Goal: Navigation & Orientation: Find specific page/section

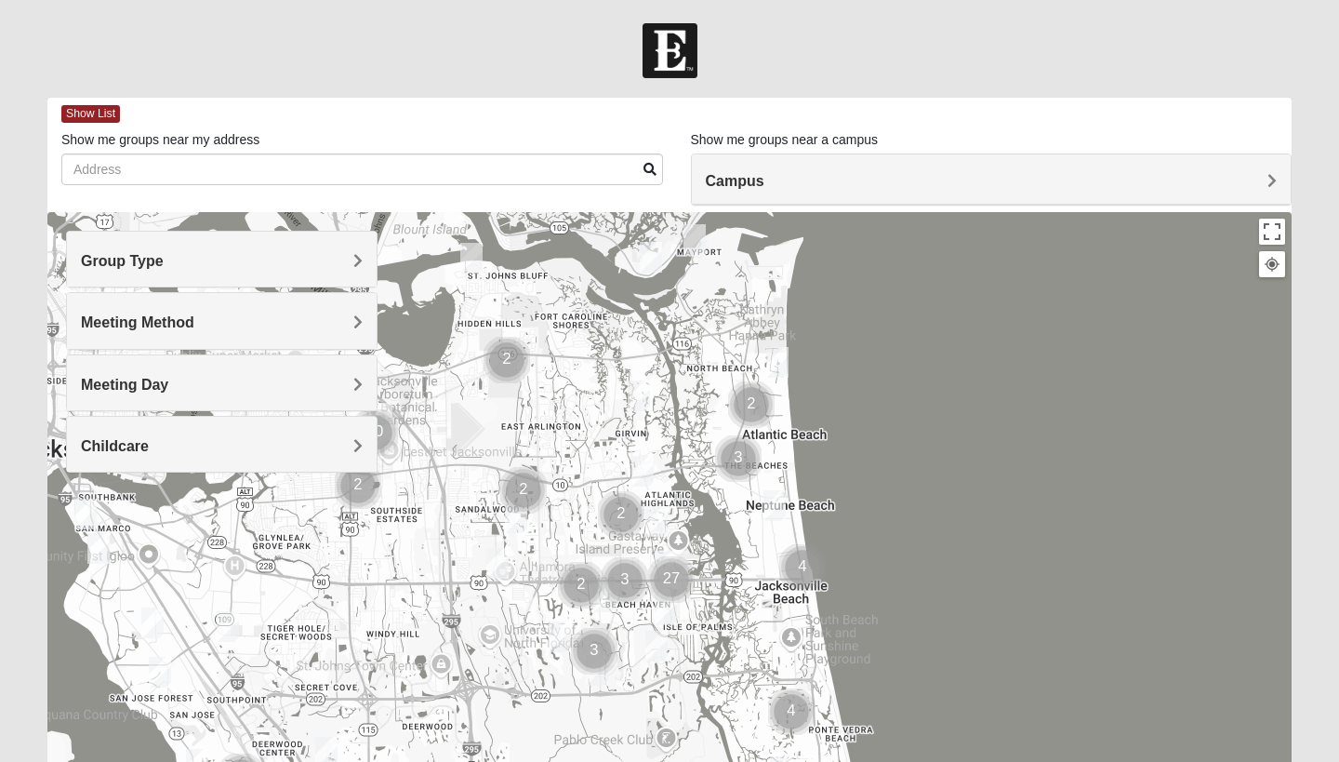
click at [164, 259] on span "Group Type" at bounding box center [122, 261] width 83 height 16
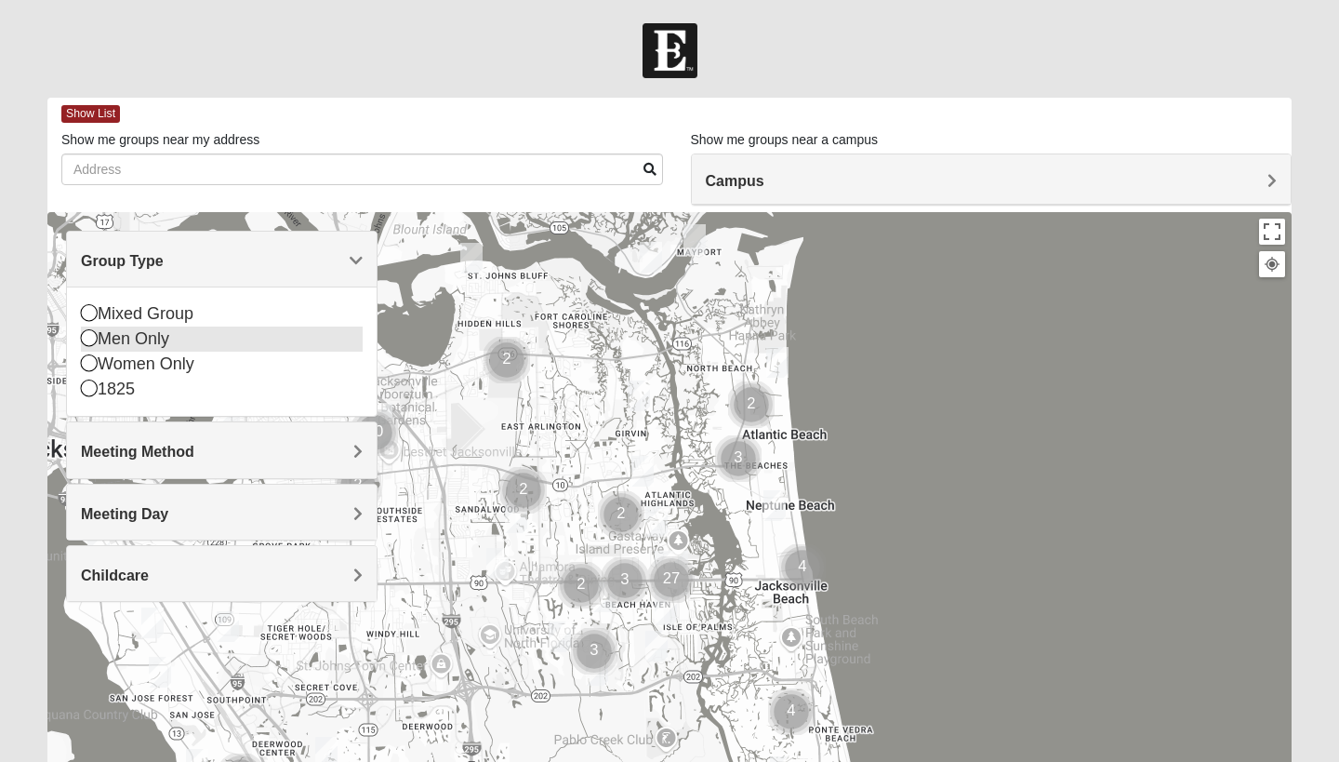
click at [167, 345] on div "Men Only" at bounding box center [222, 338] width 282 height 25
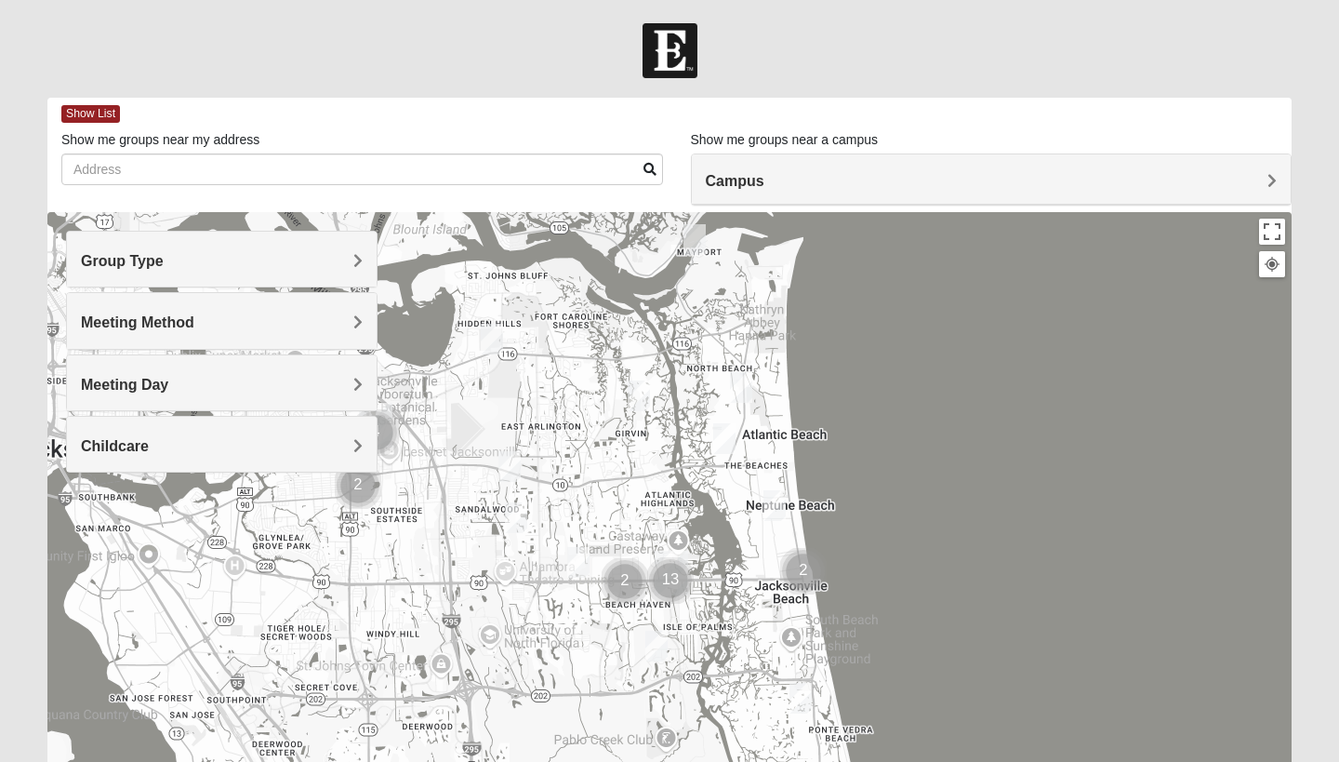
click at [319, 325] on h4 "Meeting Method" at bounding box center [222, 322] width 282 height 18
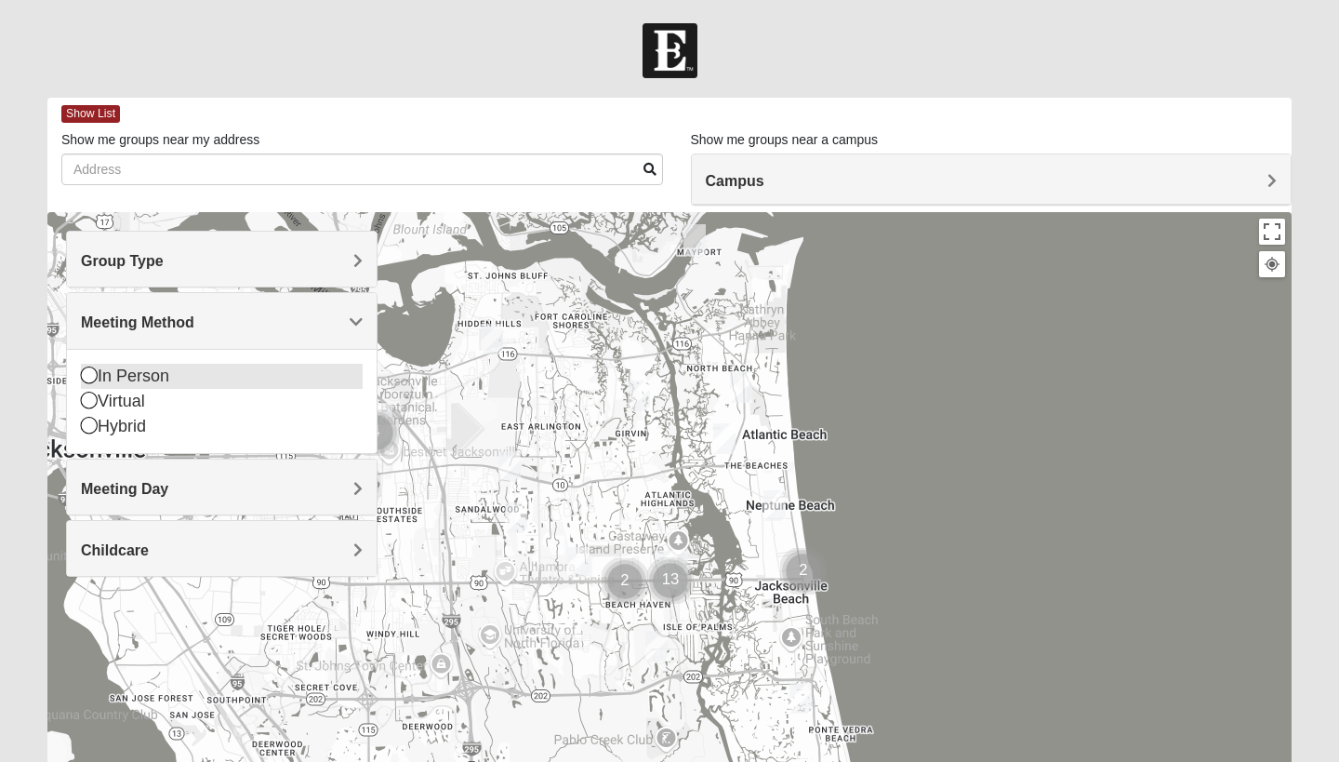
click at [149, 375] on div "In Person" at bounding box center [222, 376] width 282 height 25
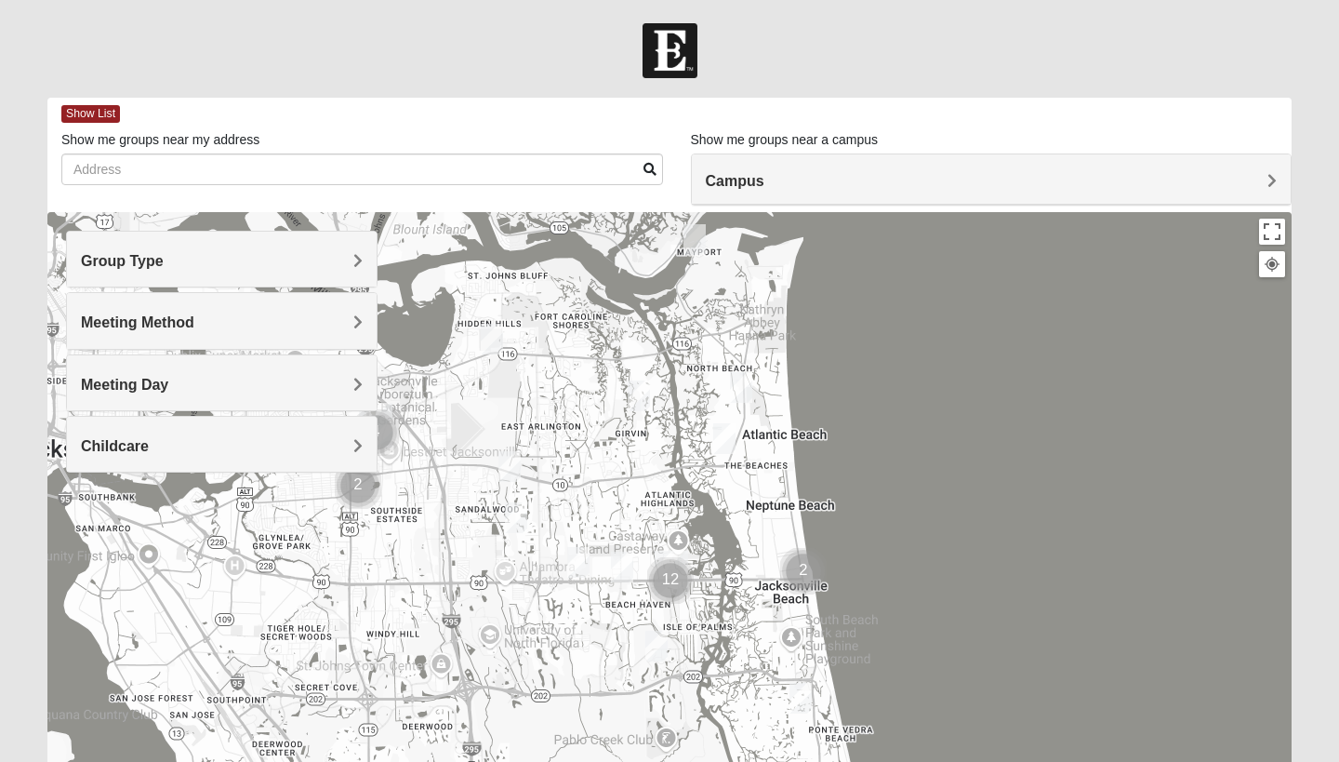
click at [149, 384] on span "Meeting Day" at bounding box center [124, 385] width 87 height 16
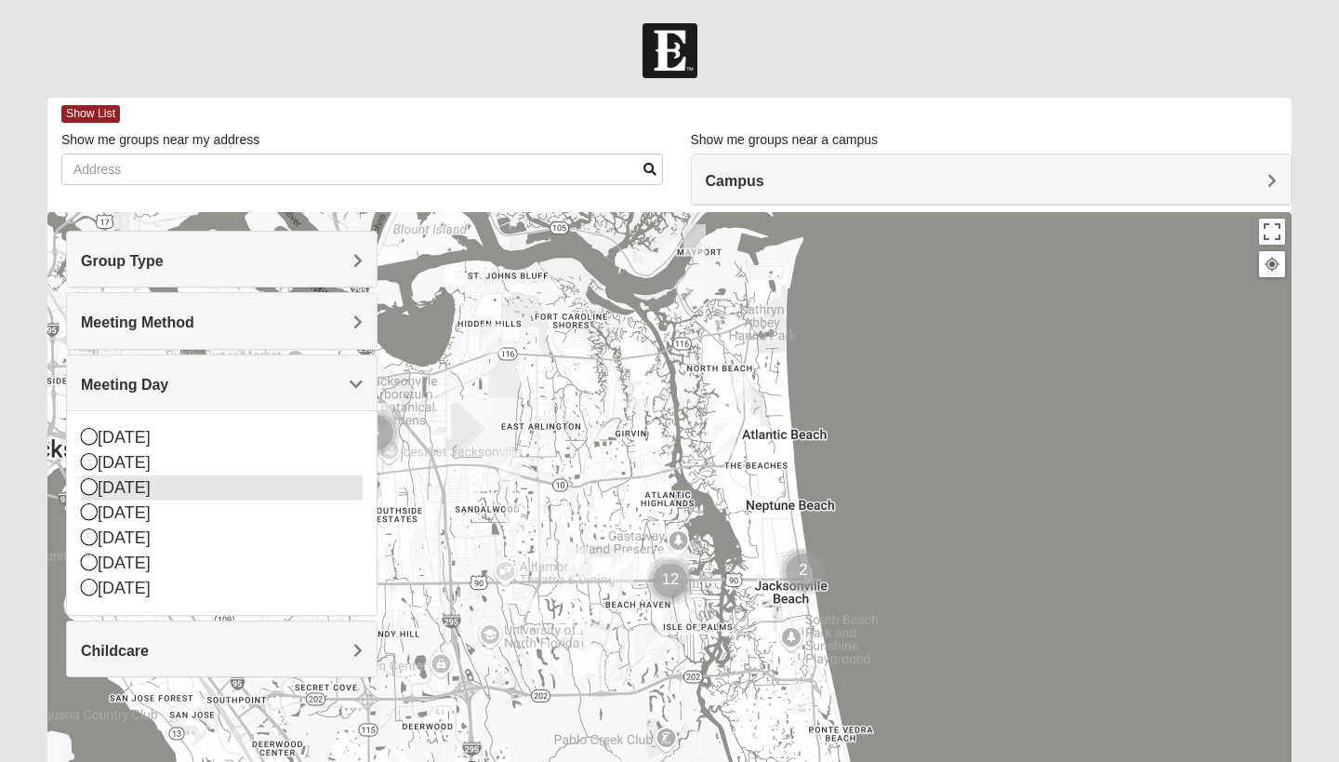
click at [136, 482] on div "[DATE]" at bounding box center [222, 487] width 282 height 25
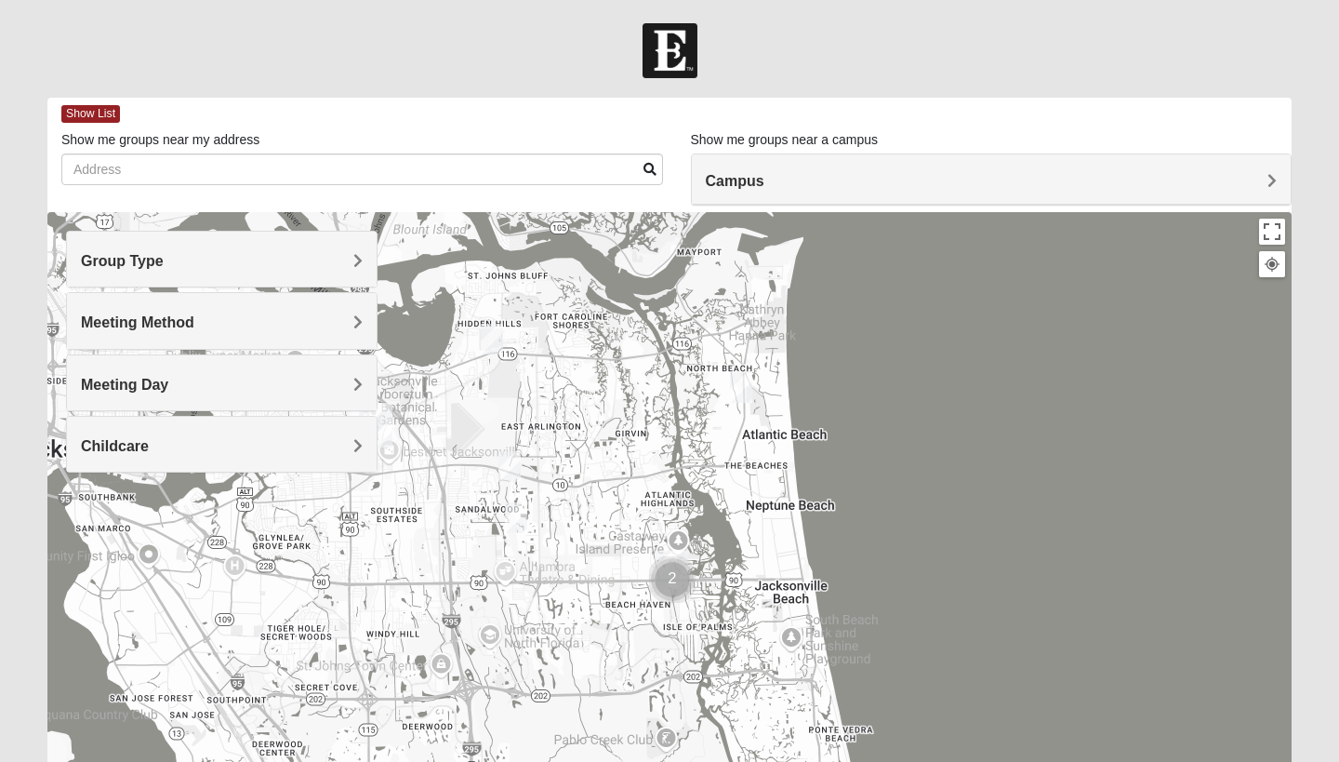
click at [161, 388] on span "Meeting Day" at bounding box center [124, 385] width 87 height 16
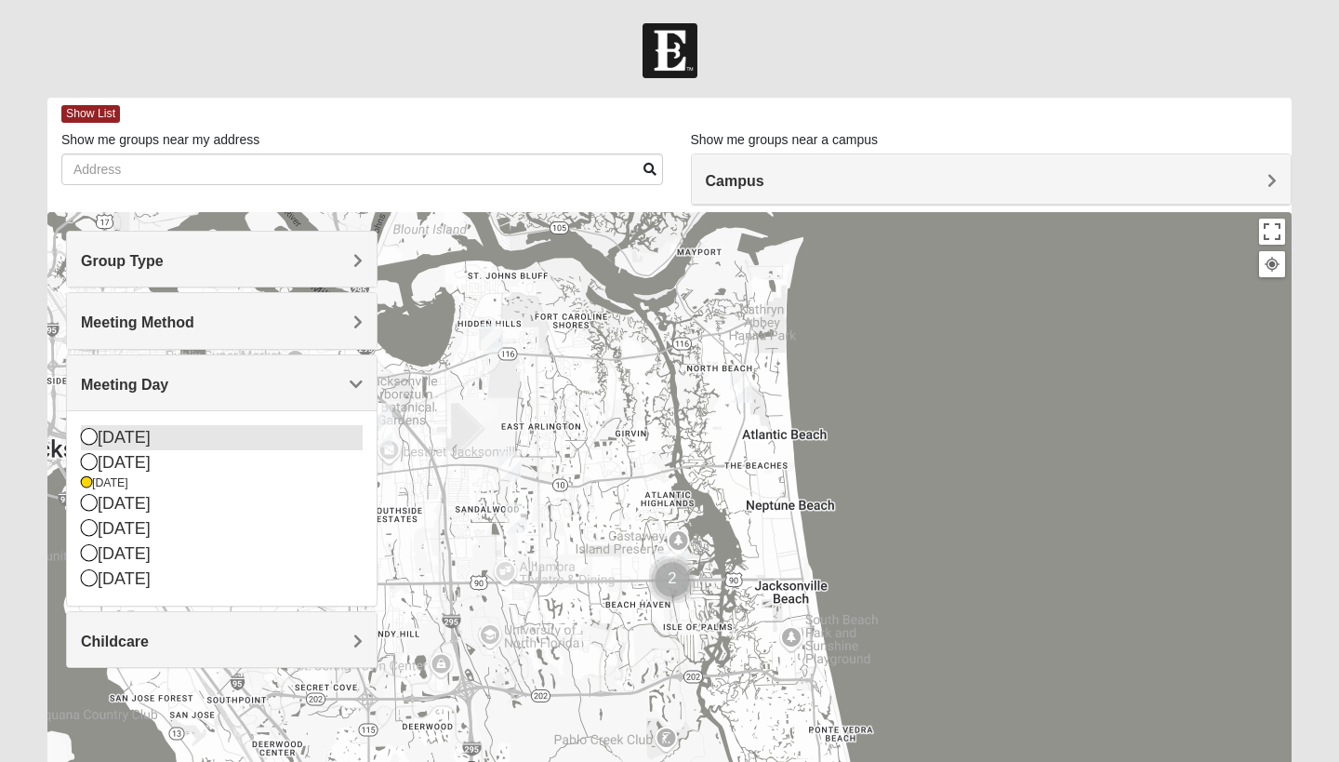
click at [140, 433] on div "[DATE]" at bounding box center [222, 437] width 282 height 25
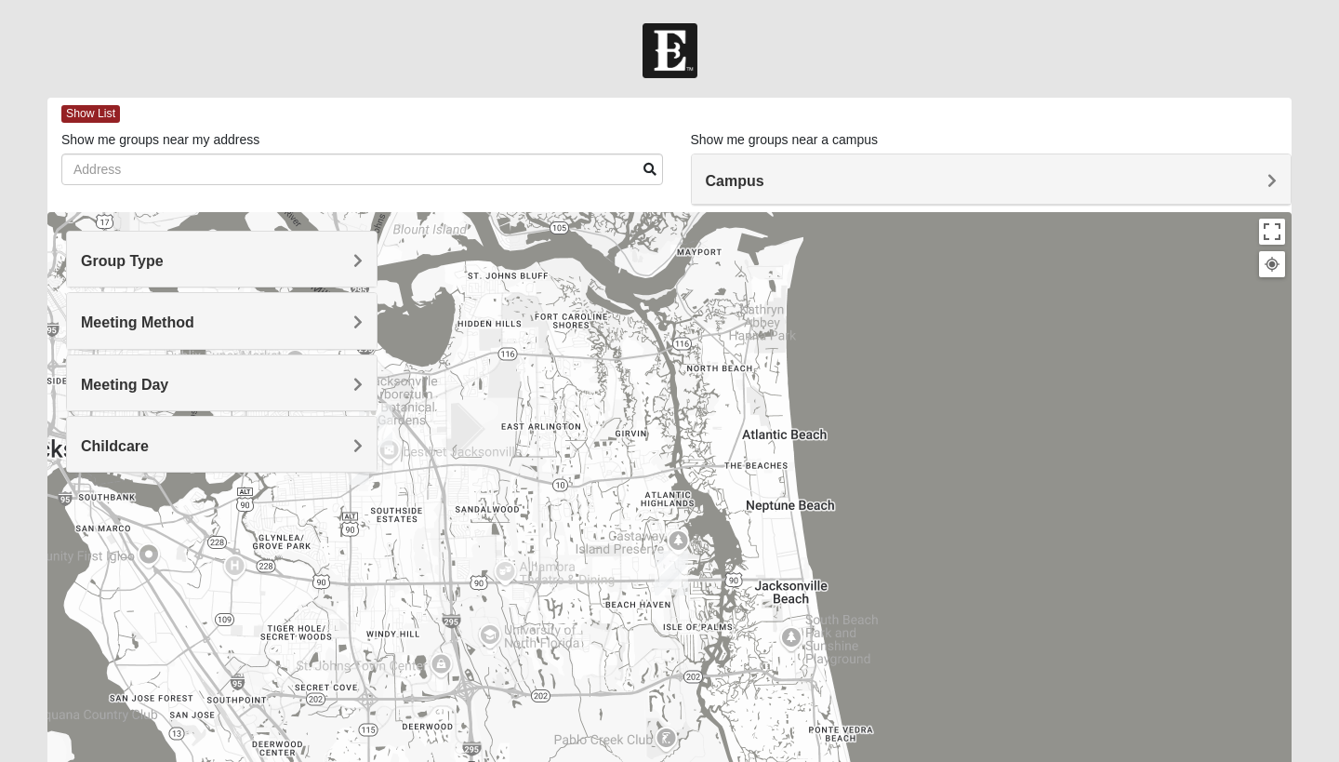
click at [153, 377] on span "Meeting Day" at bounding box center [124, 385] width 87 height 16
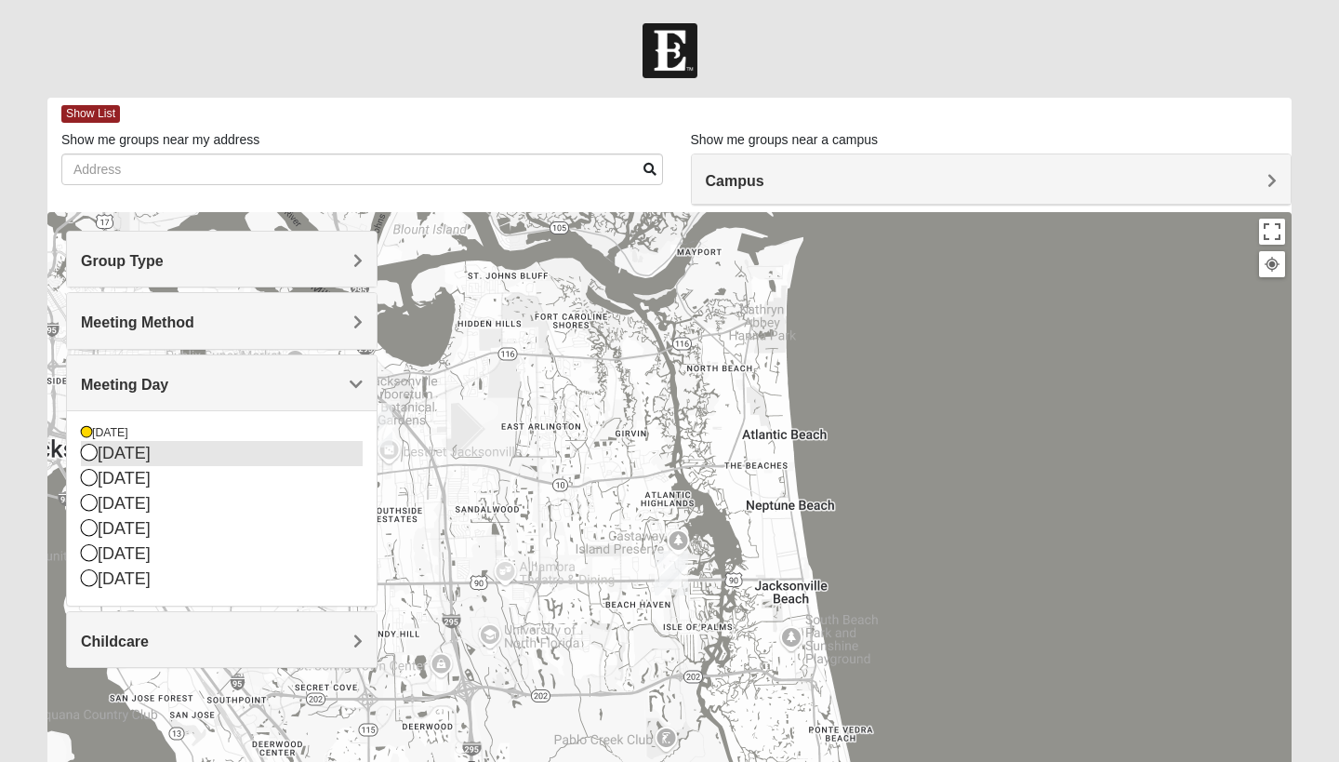
click at [127, 450] on div "[DATE]" at bounding box center [222, 453] width 282 height 25
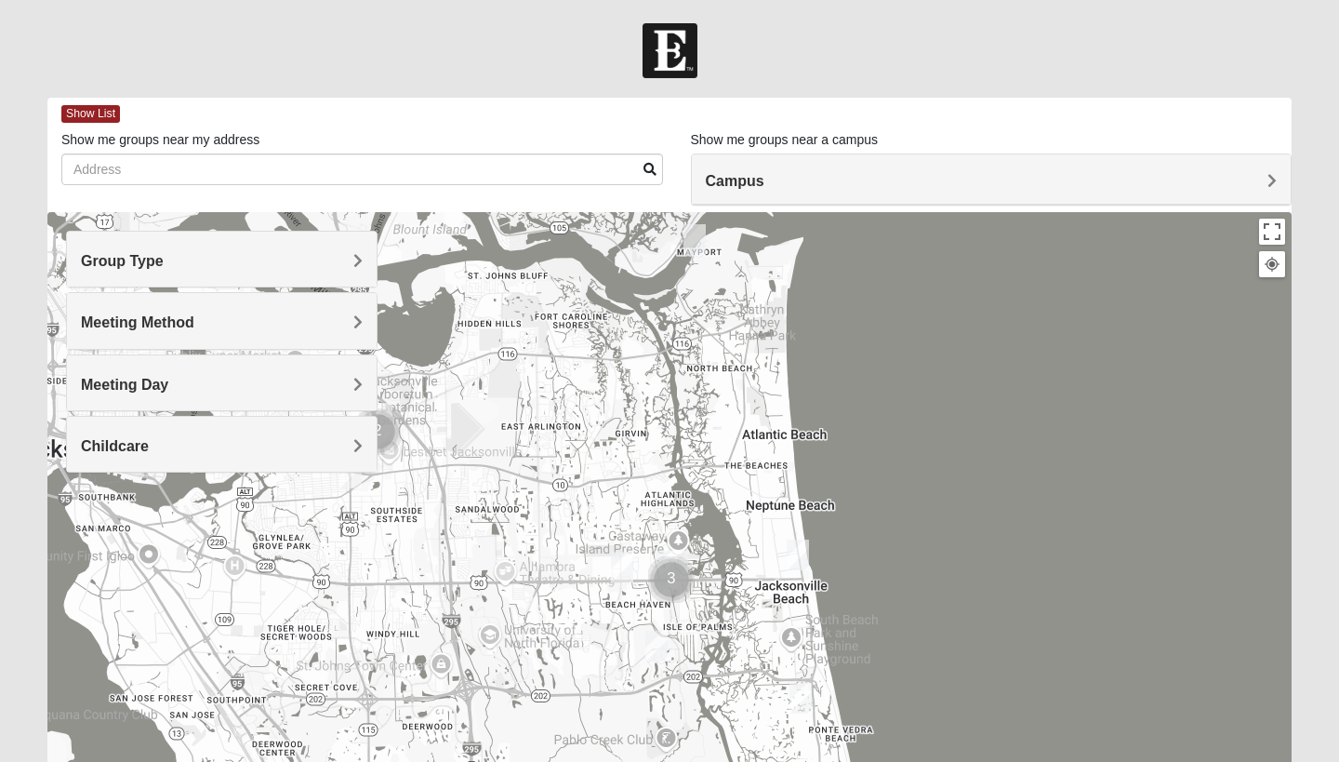
click at [147, 392] on div "Meeting Day" at bounding box center [222, 382] width 310 height 55
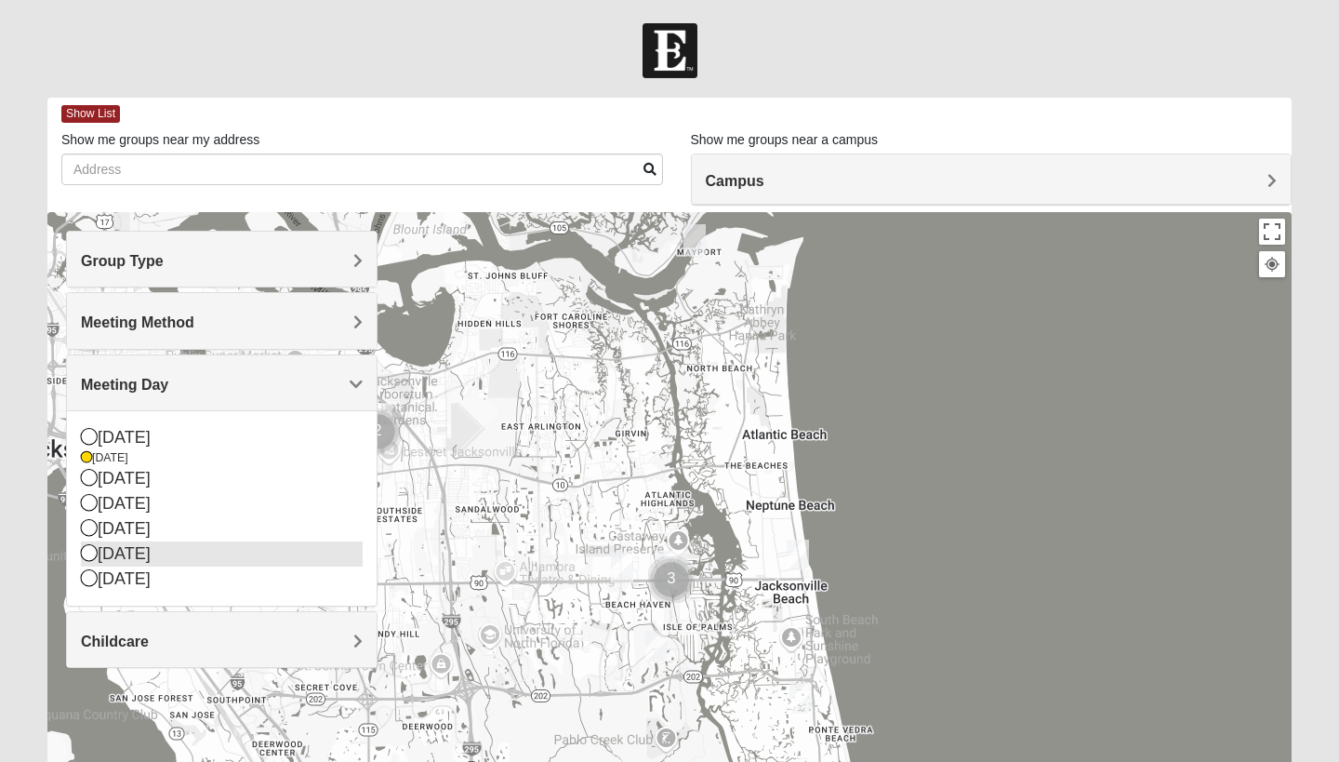
click at [111, 557] on div "[DATE]" at bounding box center [222, 553] width 282 height 25
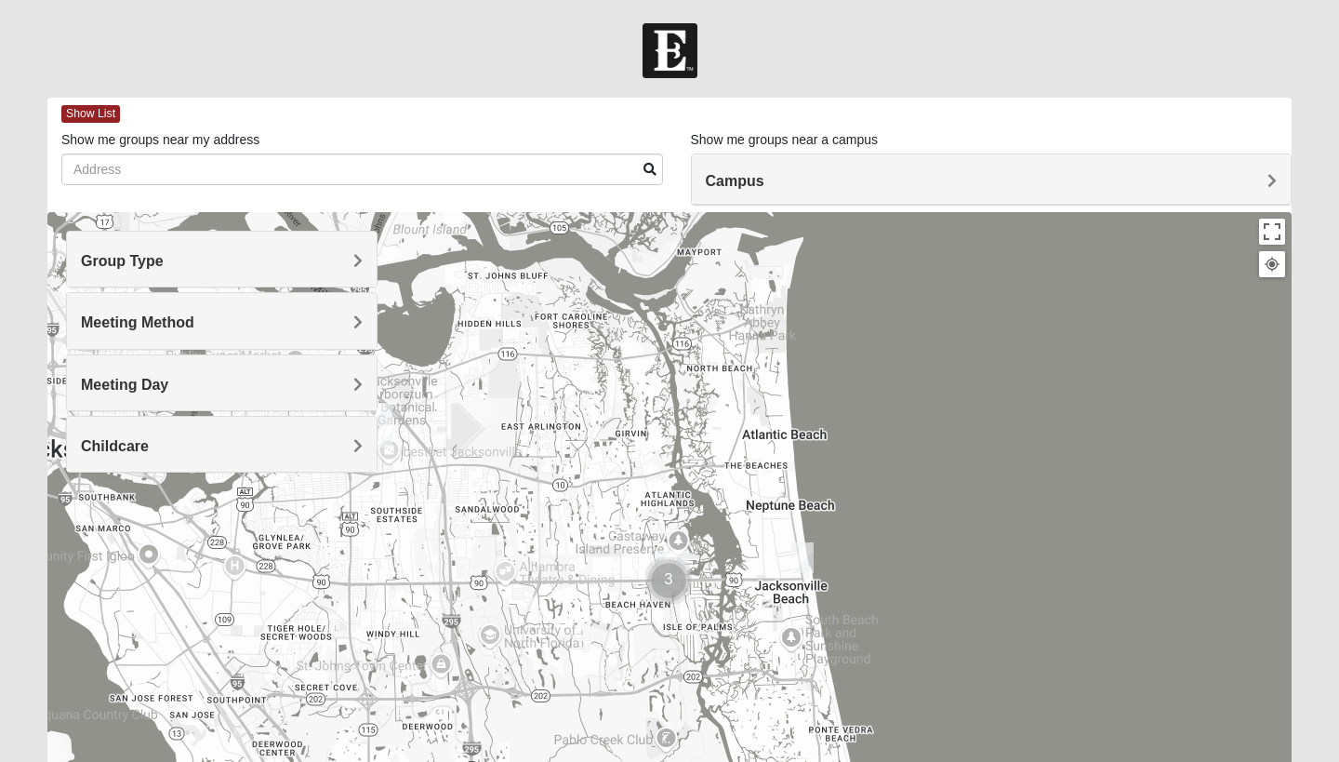
click at [166, 405] on div "Meeting Day" at bounding box center [222, 382] width 310 height 55
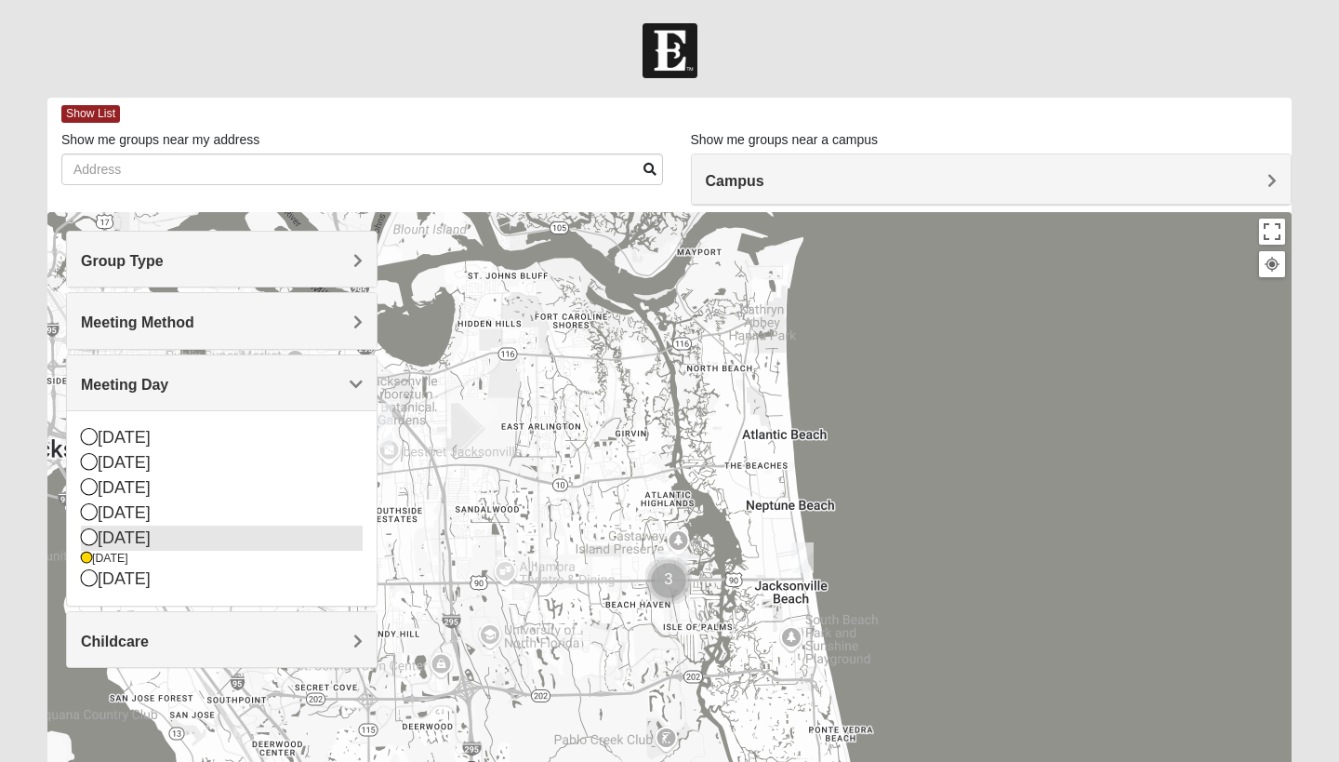
click at [141, 527] on div "[DATE]" at bounding box center [222, 537] width 282 height 25
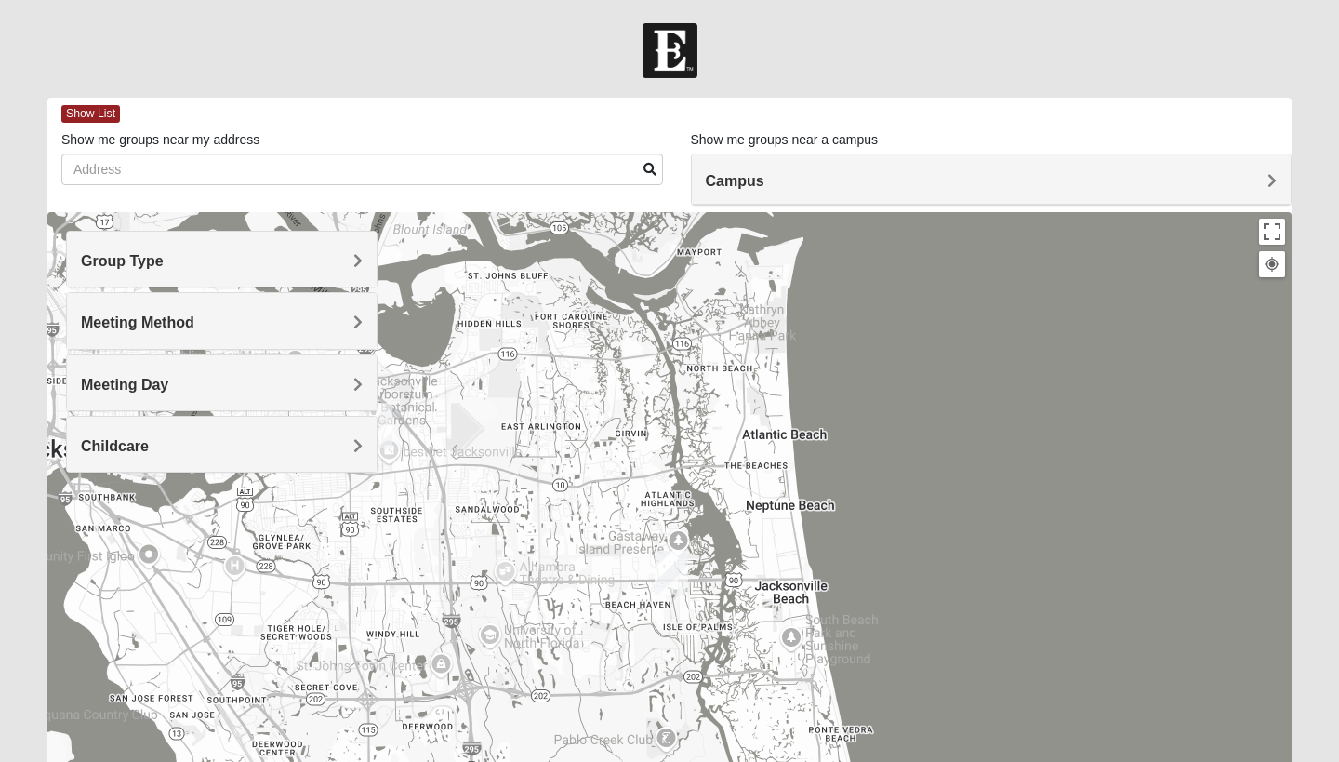
click at [185, 388] on h4 "Meeting Day" at bounding box center [222, 385] width 282 height 18
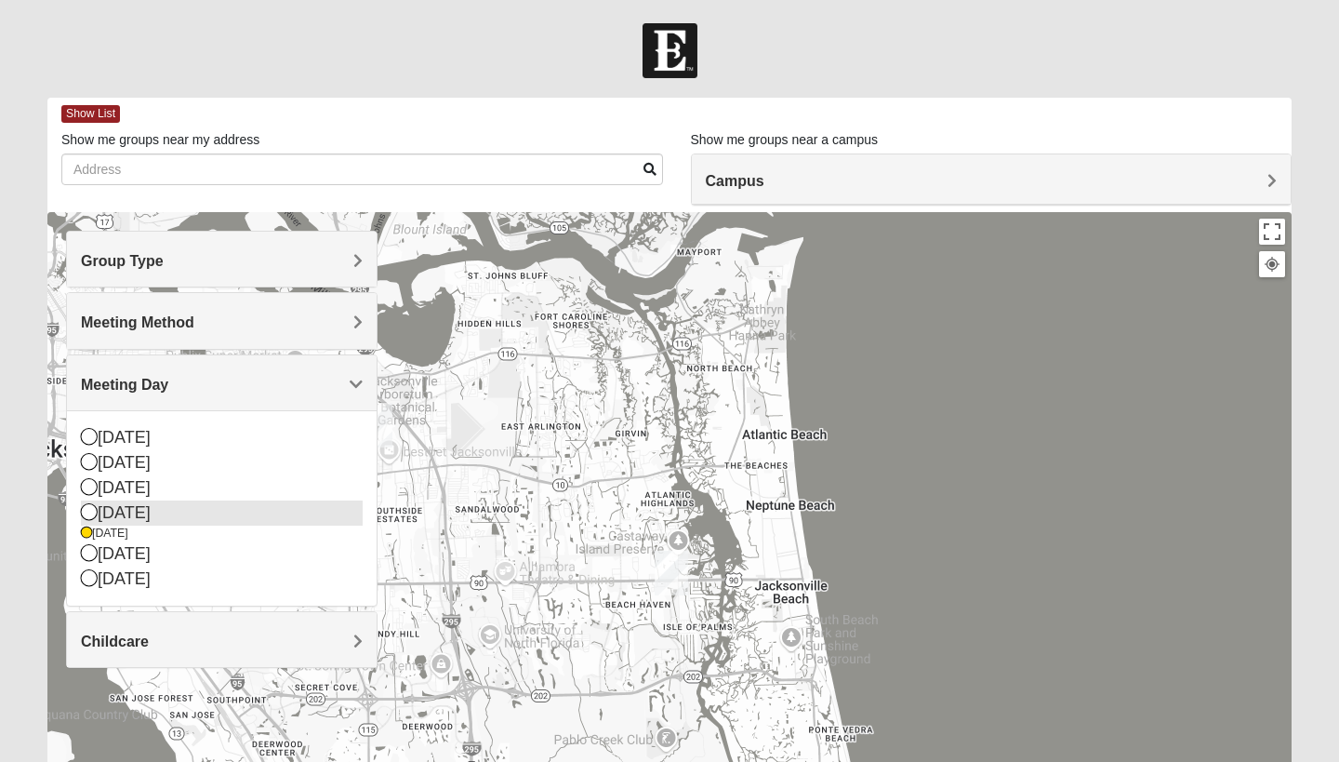
click at [145, 513] on div "[DATE]" at bounding box center [222, 512] width 282 height 25
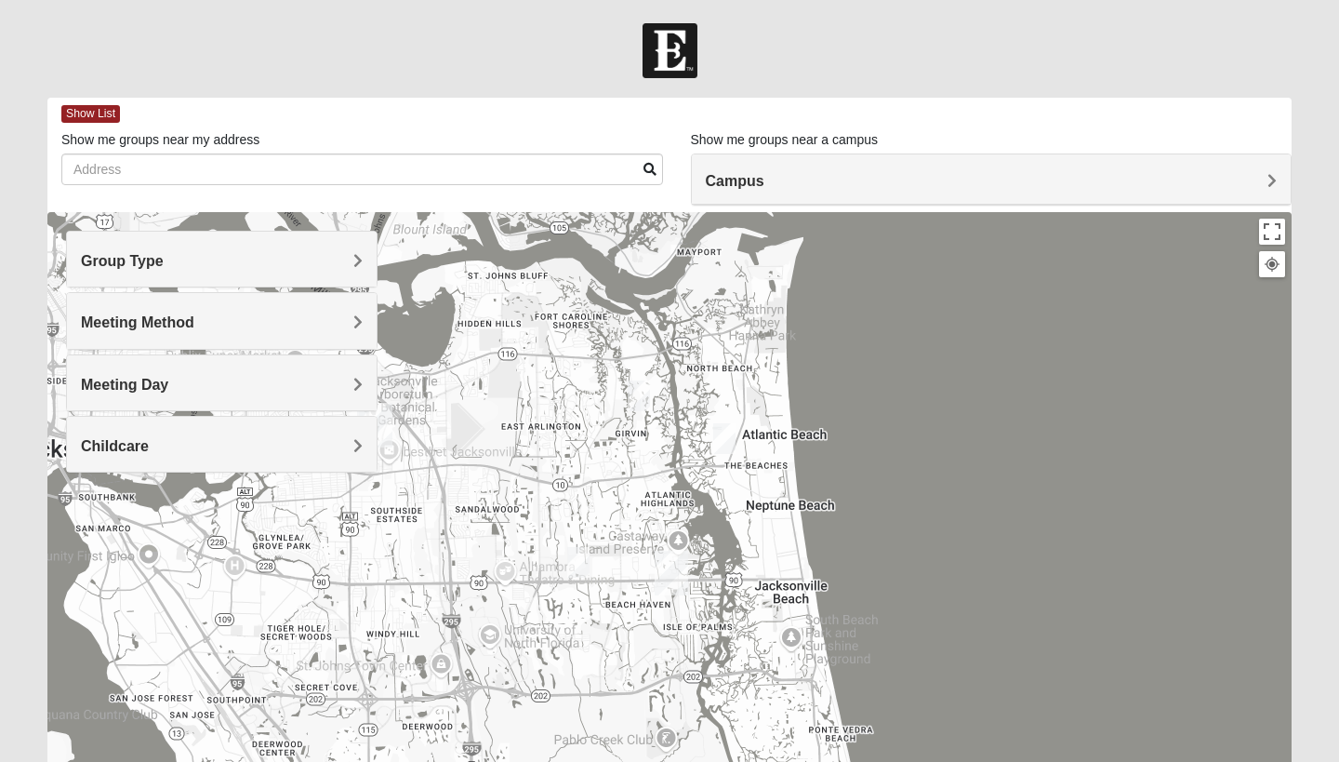
click at [190, 393] on div "Meeting Day" at bounding box center [222, 382] width 310 height 55
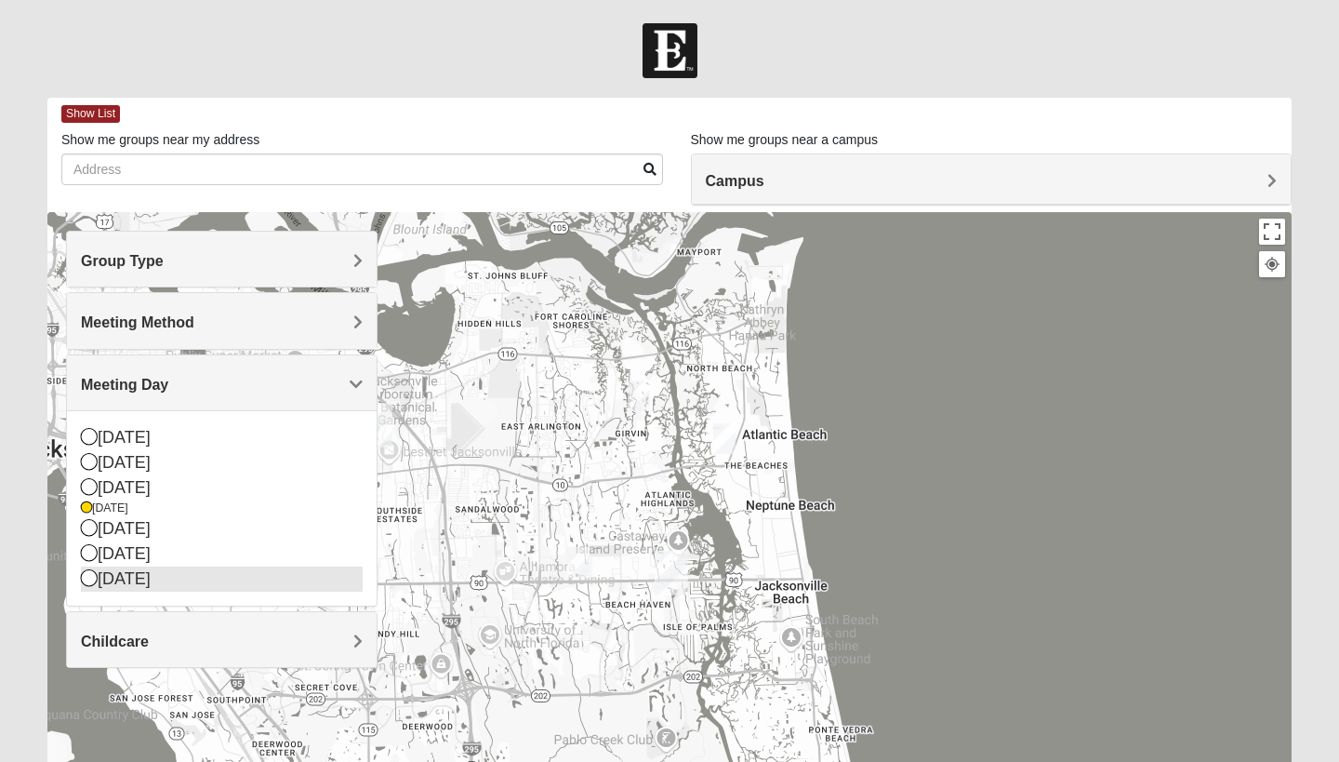
click at [150, 574] on div "[DATE]" at bounding box center [222, 578] width 282 height 25
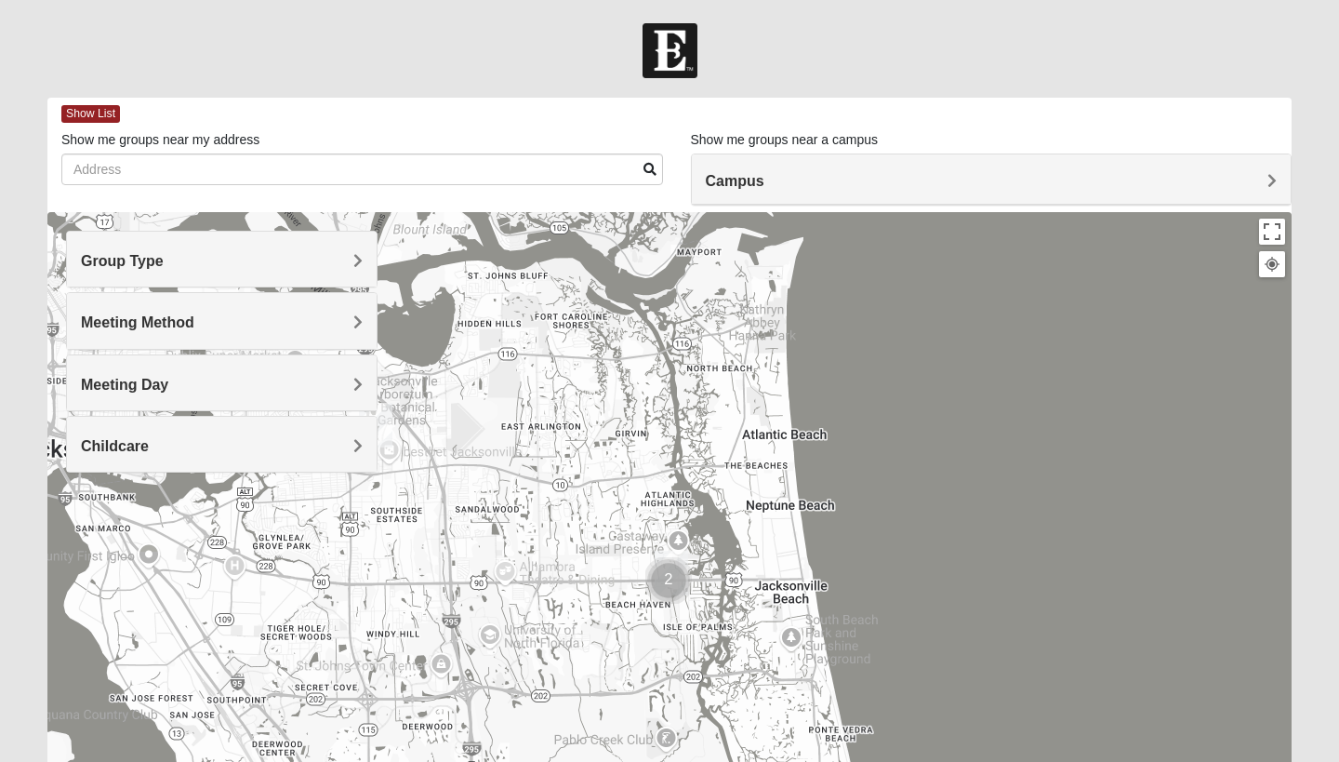
click at [219, 397] on div "Meeting Day" at bounding box center [222, 382] width 310 height 55
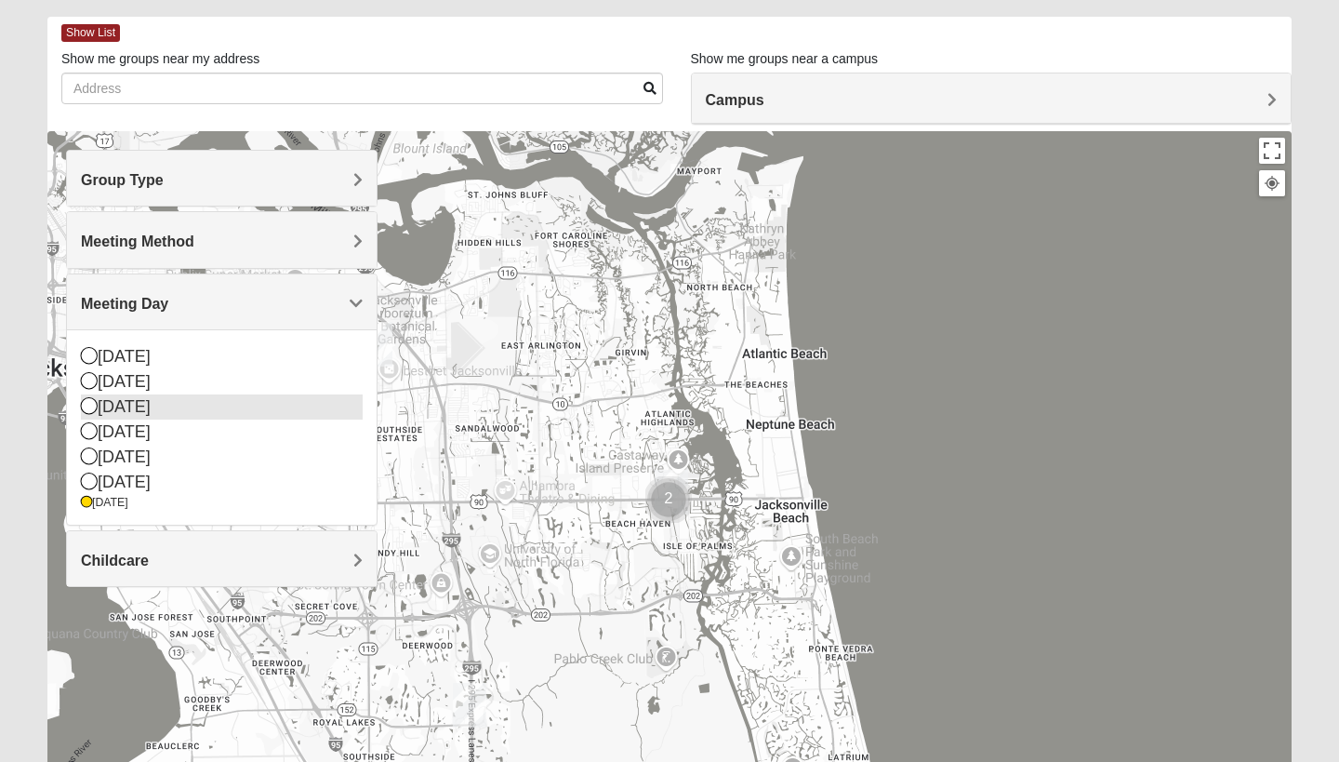
scroll to position [83, 0]
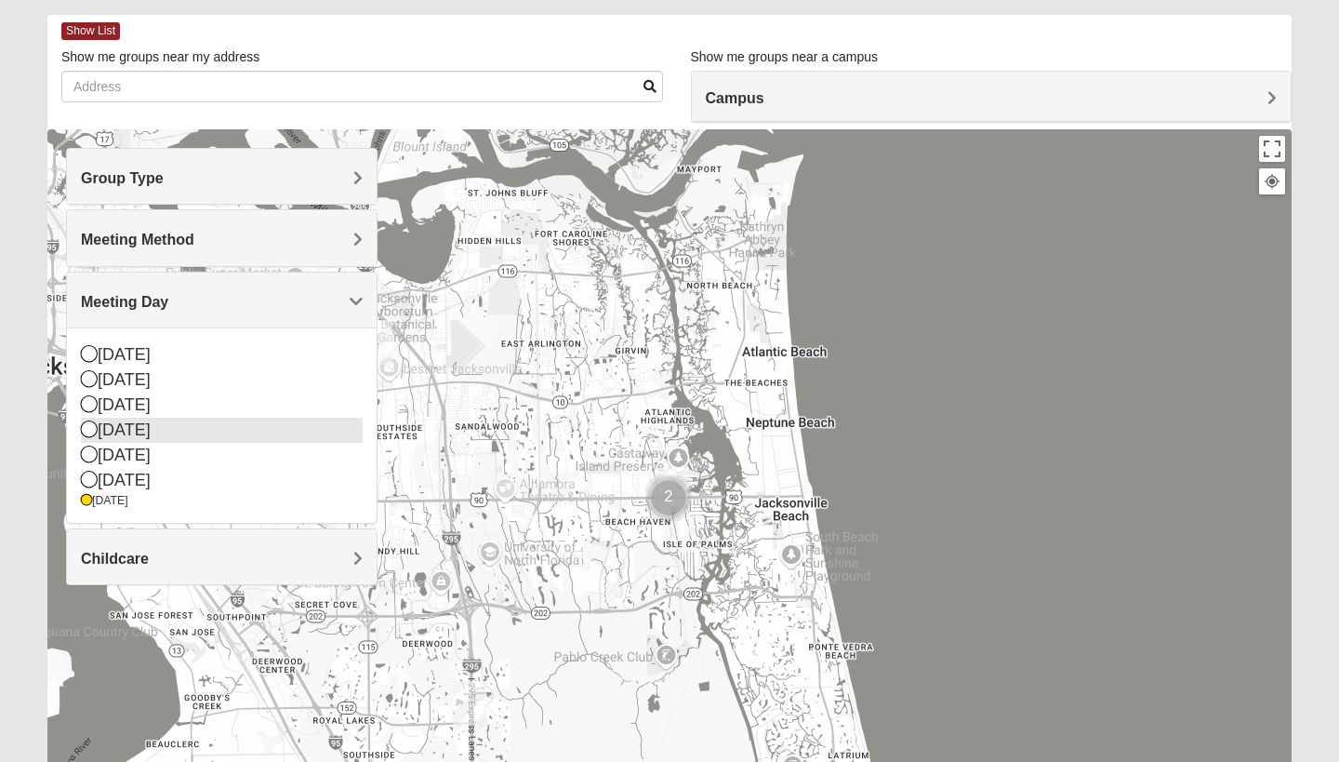
click at [151, 428] on div "[DATE]" at bounding box center [222, 430] width 282 height 25
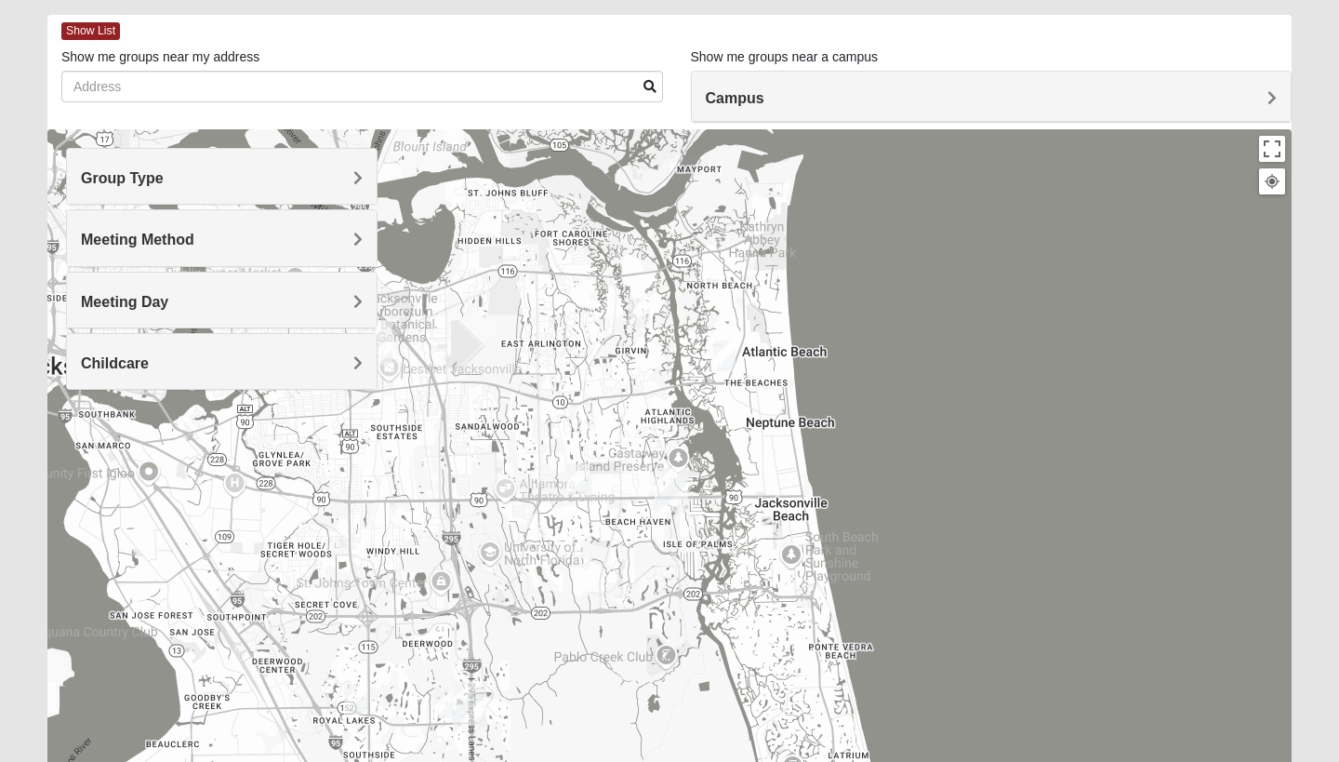
click at [673, 484] on img "San Pablo" at bounding box center [671, 490] width 33 height 45
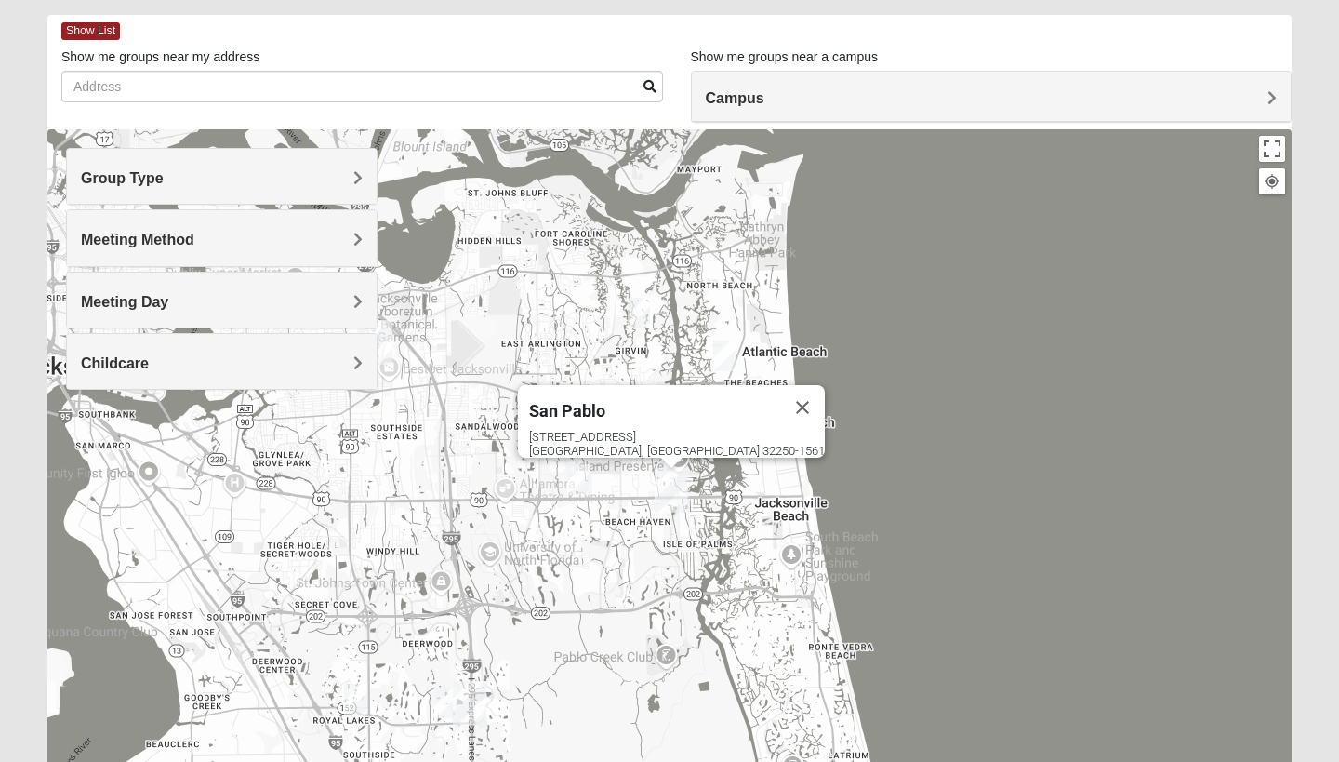
click at [365, 365] on div "Childcare" at bounding box center [222, 361] width 310 height 55
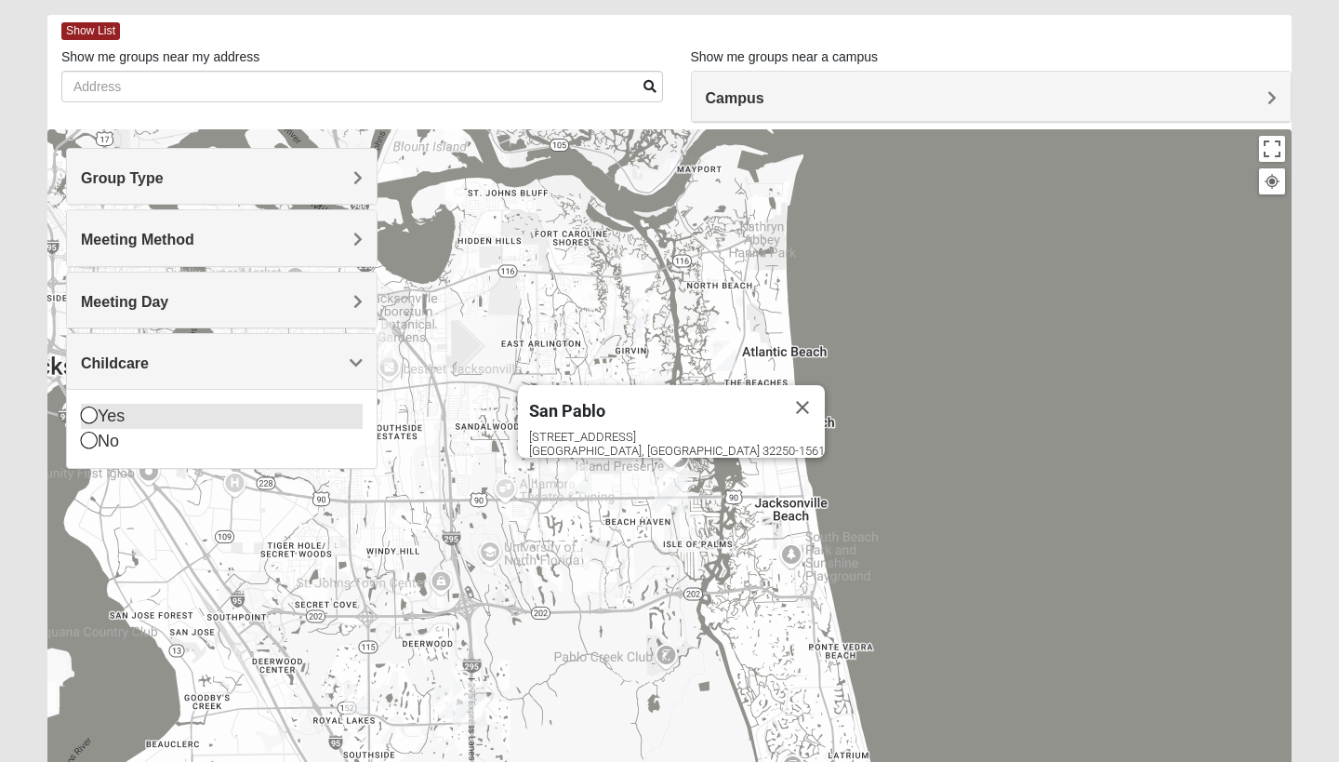
click at [299, 411] on div "Yes" at bounding box center [222, 416] width 282 height 25
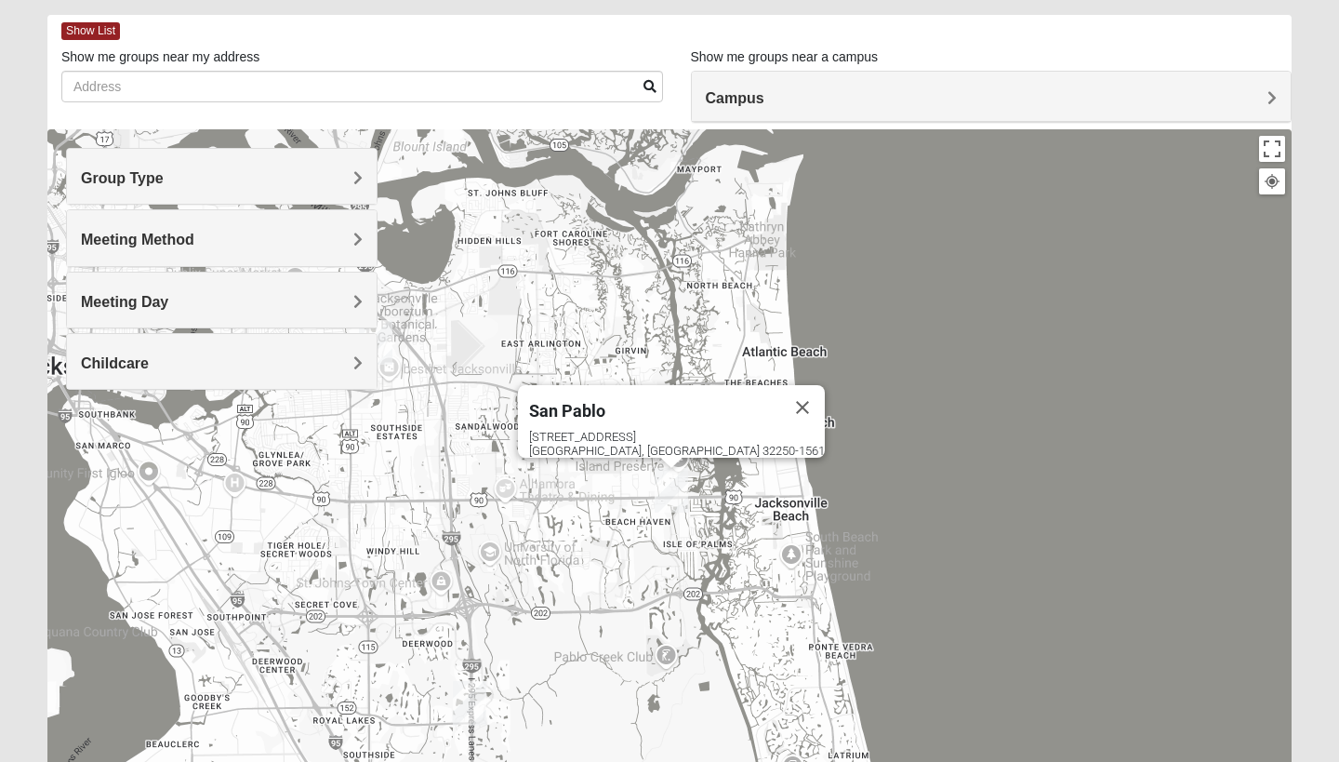
click at [332, 368] on h4 "Childcare" at bounding box center [222, 363] width 282 height 18
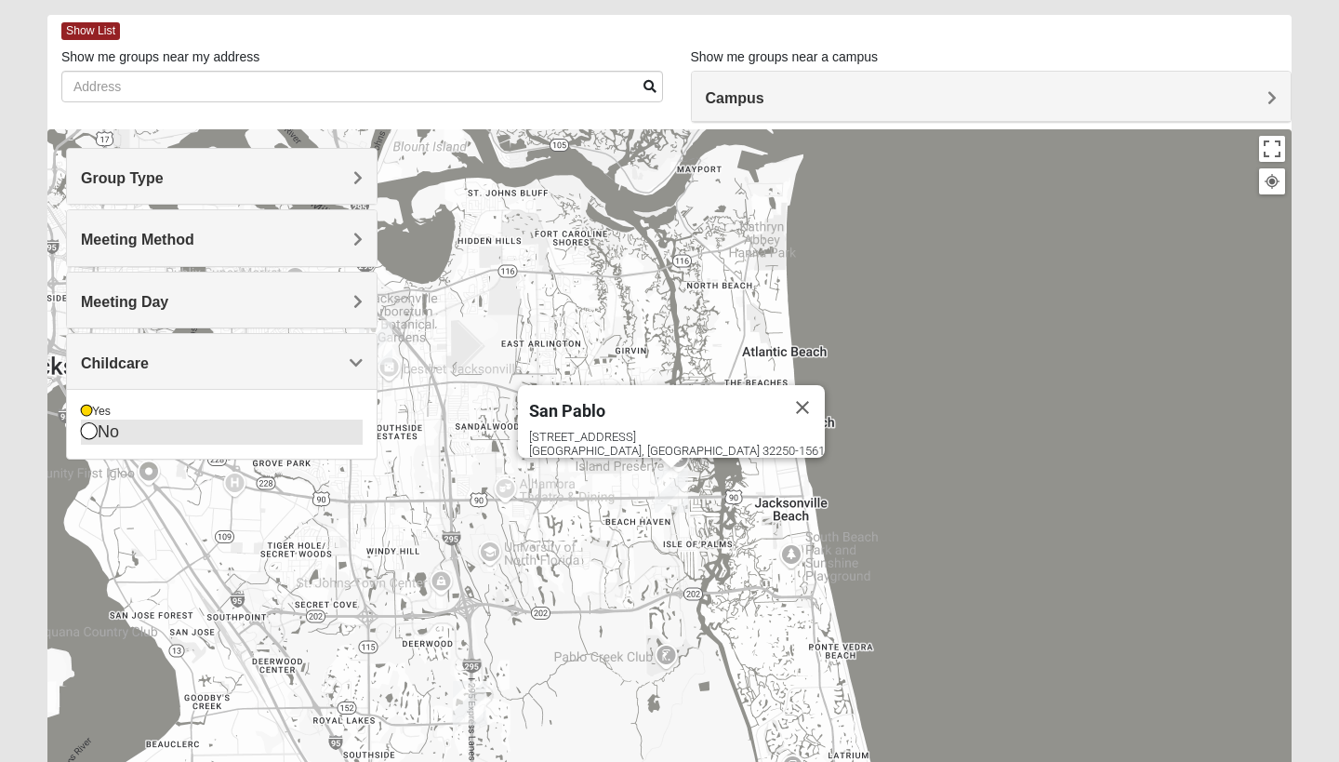
click at [312, 429] on div "No" at bounding box center [222, 431] width 282 height 25
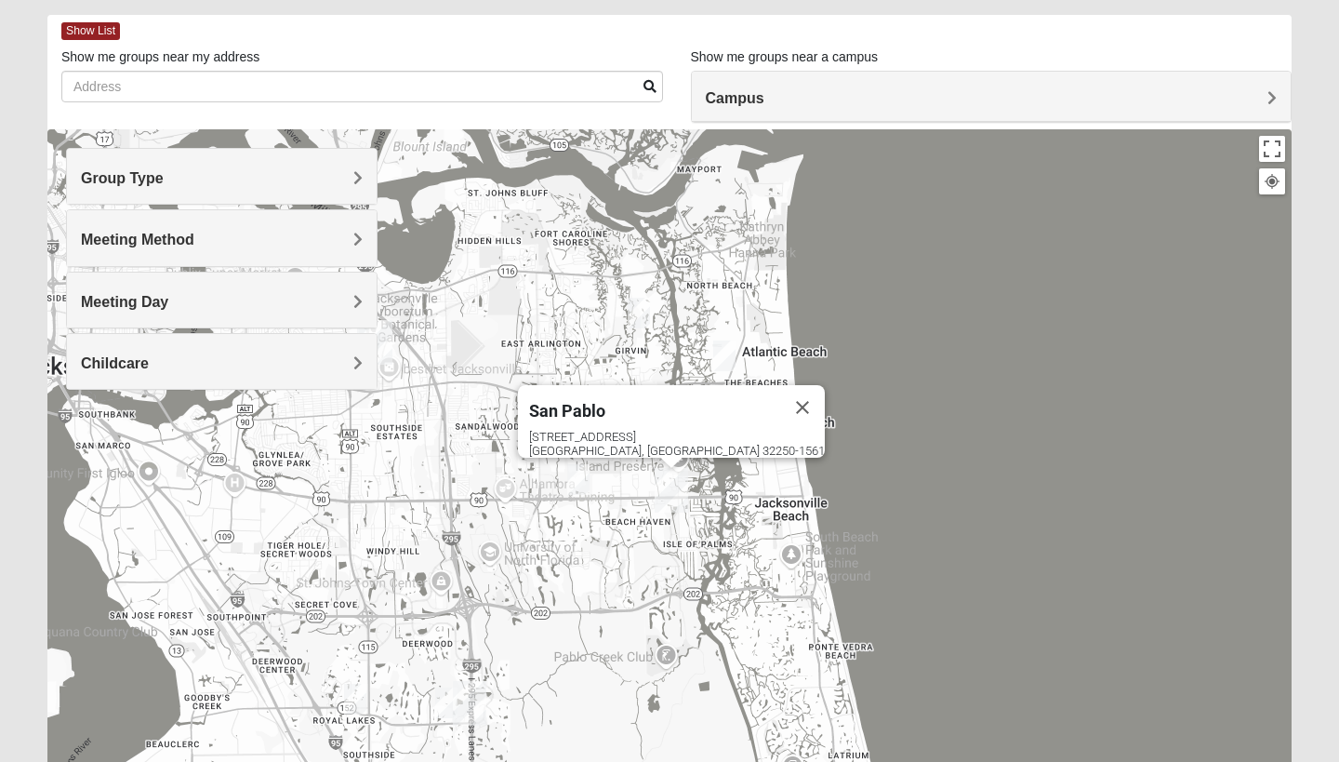
click at [164, 175] on span "Group Type" at bounding box center [122, 178] width 83 height 16
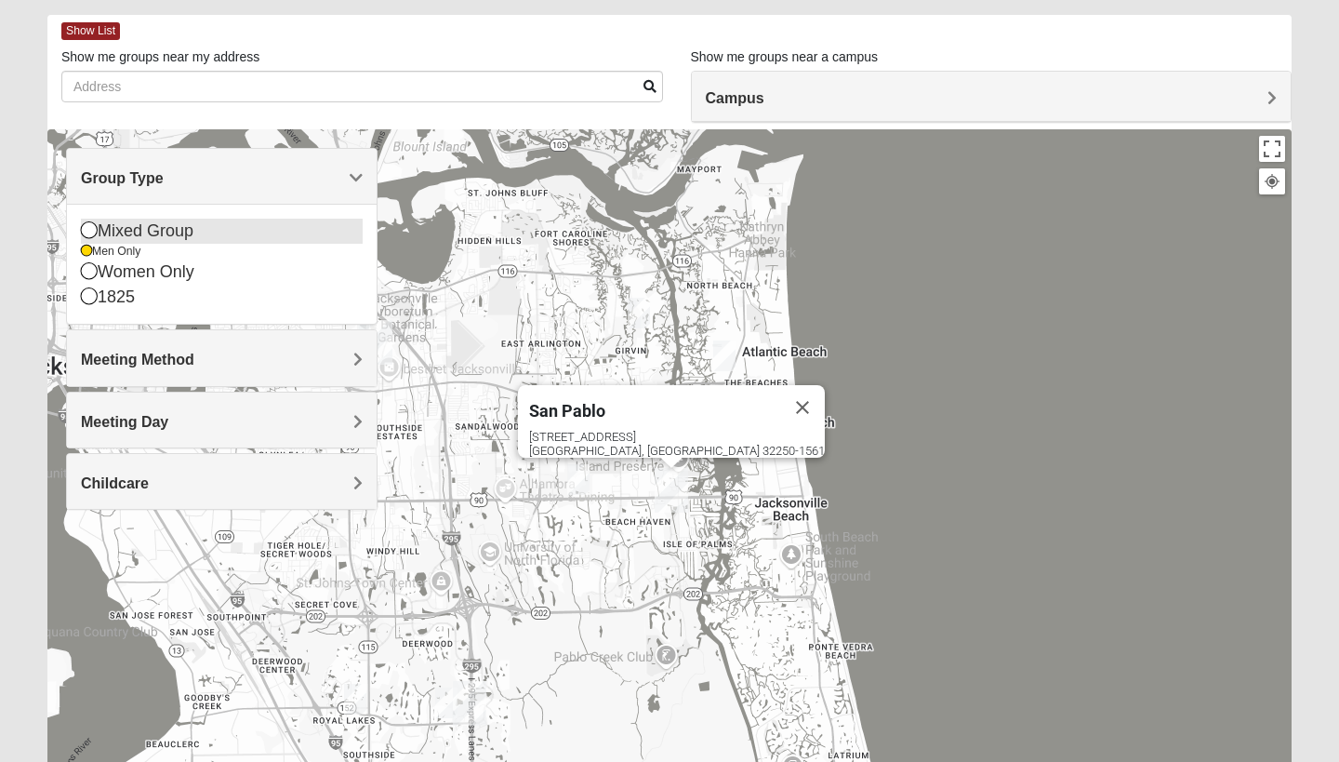
click at [184, 234] on div "Mixed Group" at bounding box center [222, 231] width 282 height 25
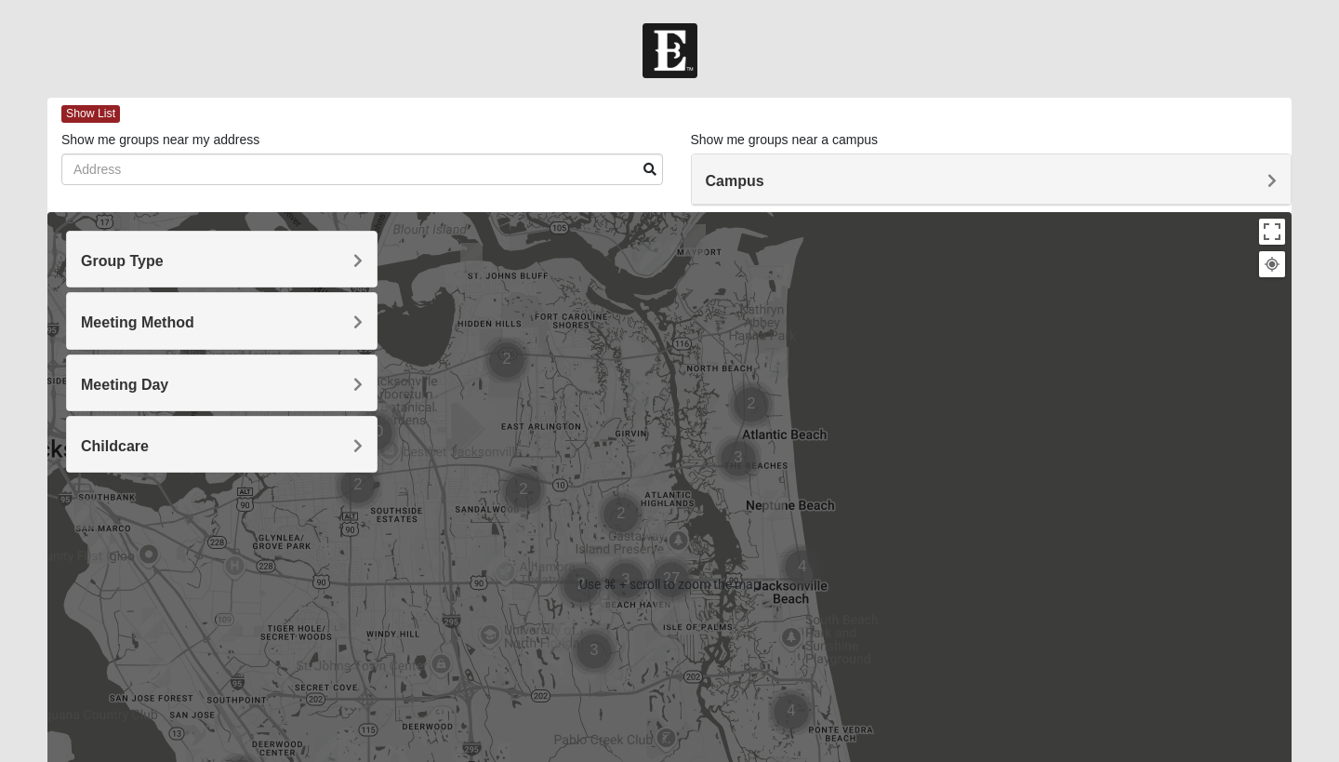
click at [1054, 305] on div at bounding box center [669, 584] width 1244 height 744
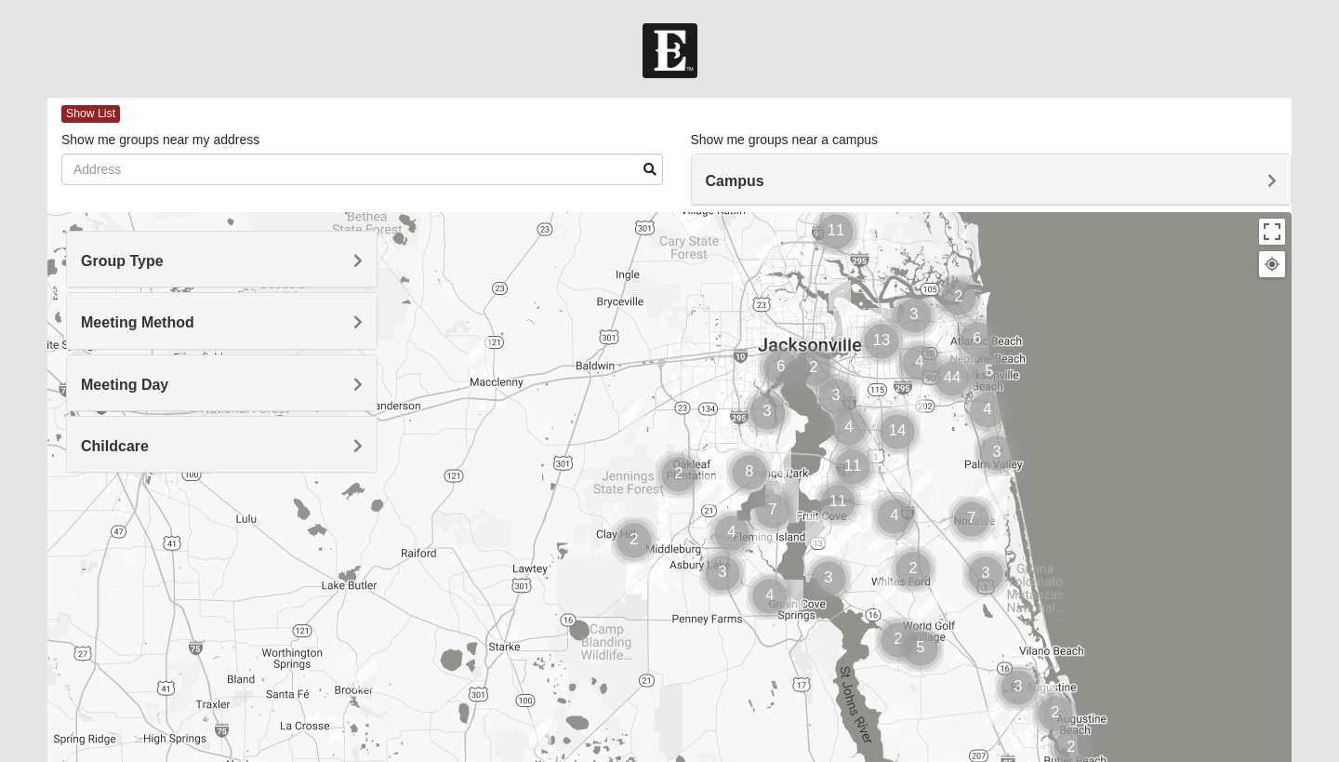
click at [1054, 310] on div at bounding box center [669, 584] width 1244 height 744
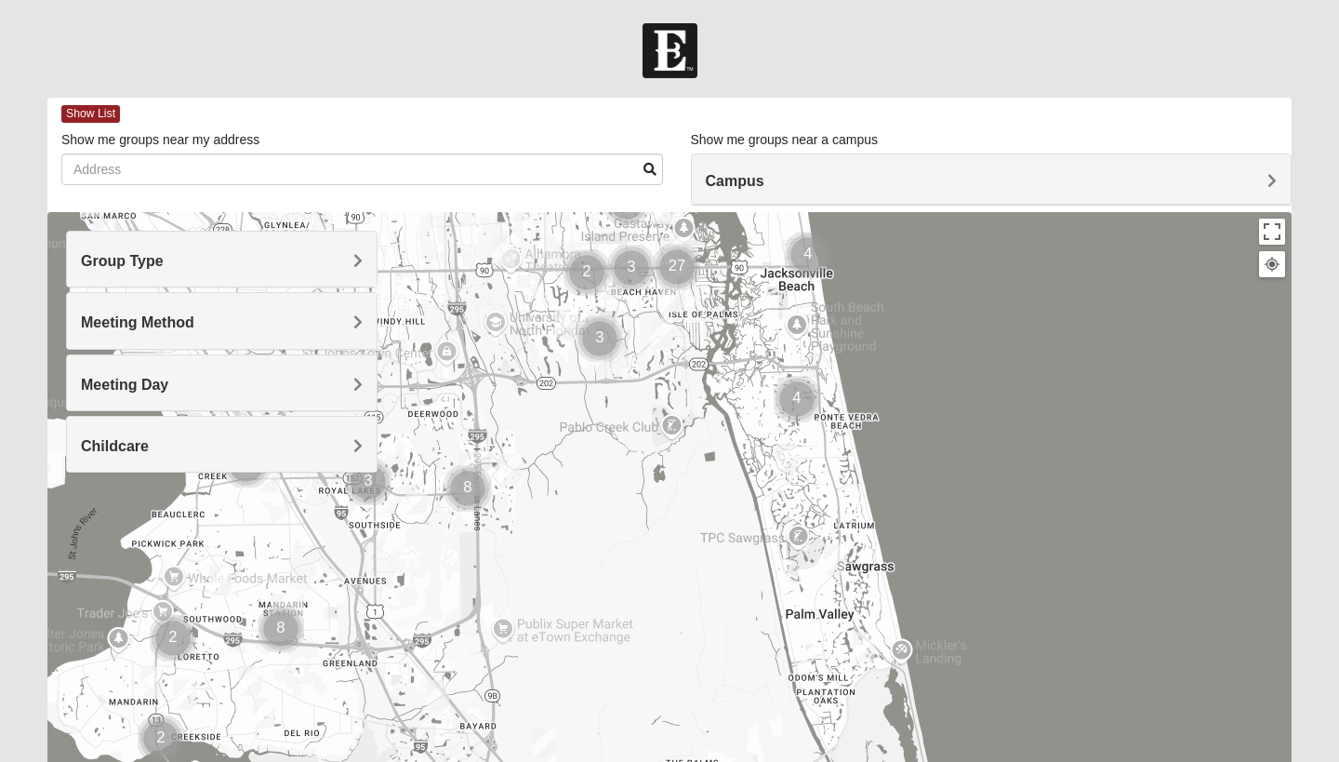
click at [483, 467] on img "Cluster of 8 groups" at bounding box center [467, 488] width 46 height 46
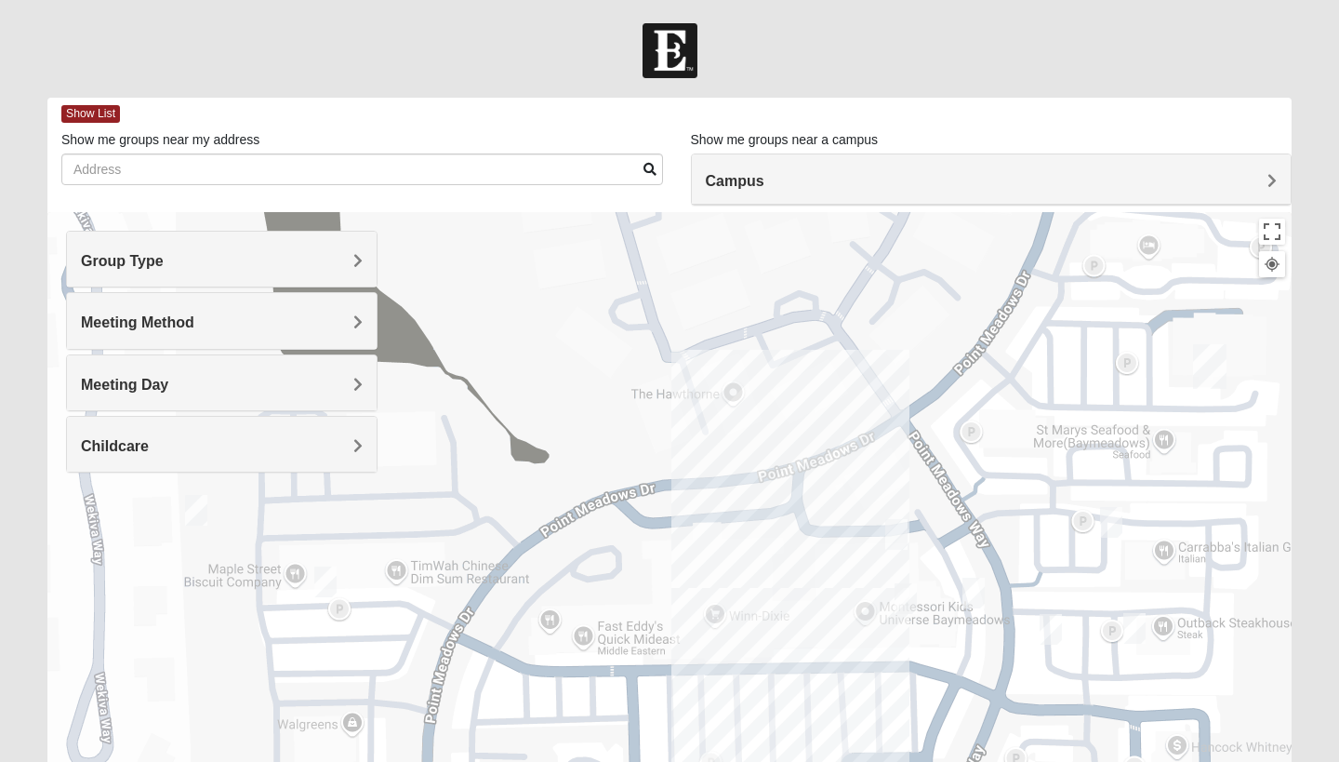
click at [1216, 365] on img "Baymeadows" at bounding box center [1209, 366] width 33 height 45
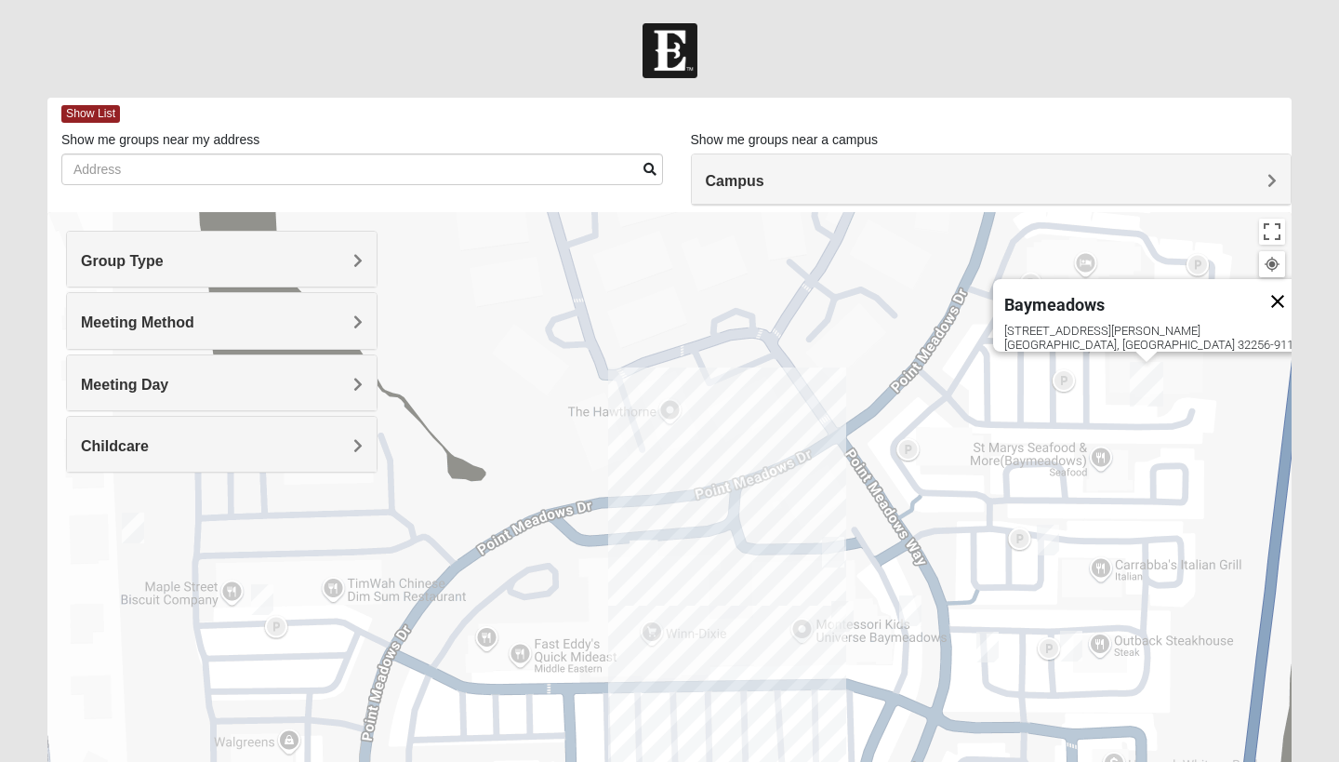
click at [1255, 293] on button "Close" at bounding box center [1277, 301] width 45 height 45
click at [785, 183] on h4 "Campus" at bounding box center [992, 181] width 572 height 18
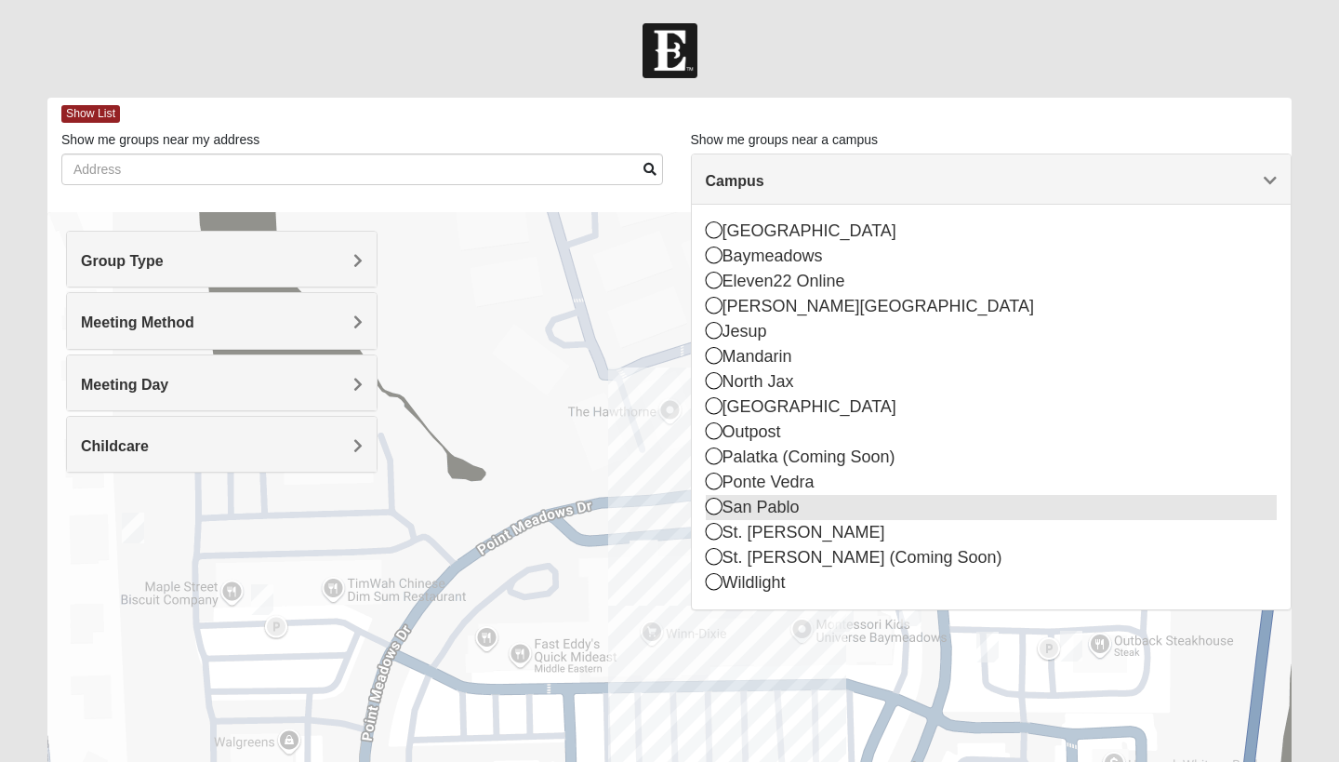
click at [756, 504] on div "San Pablo" at bounding box center [992, 507] width 572 height 25
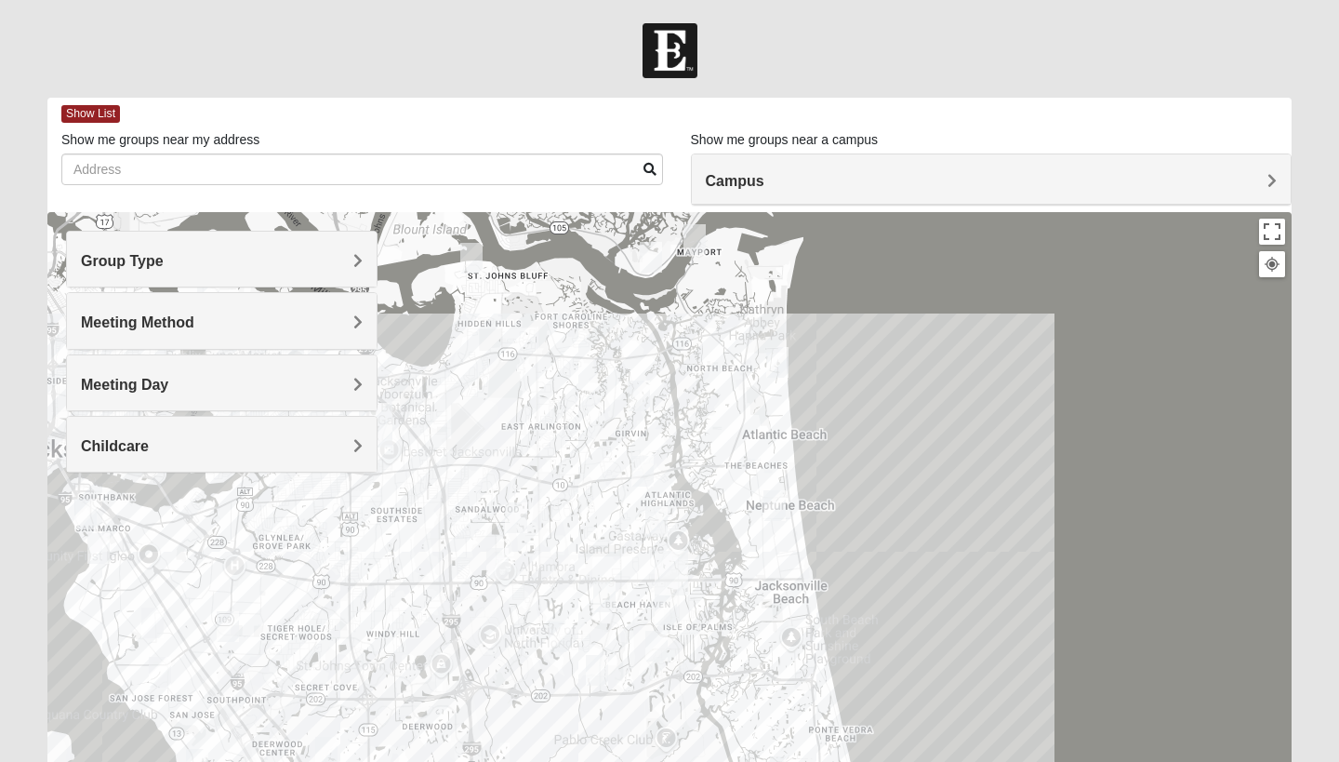
click at [677, 568] on img "San Pablo" at bounding box center [671, 573] width 33 height 45
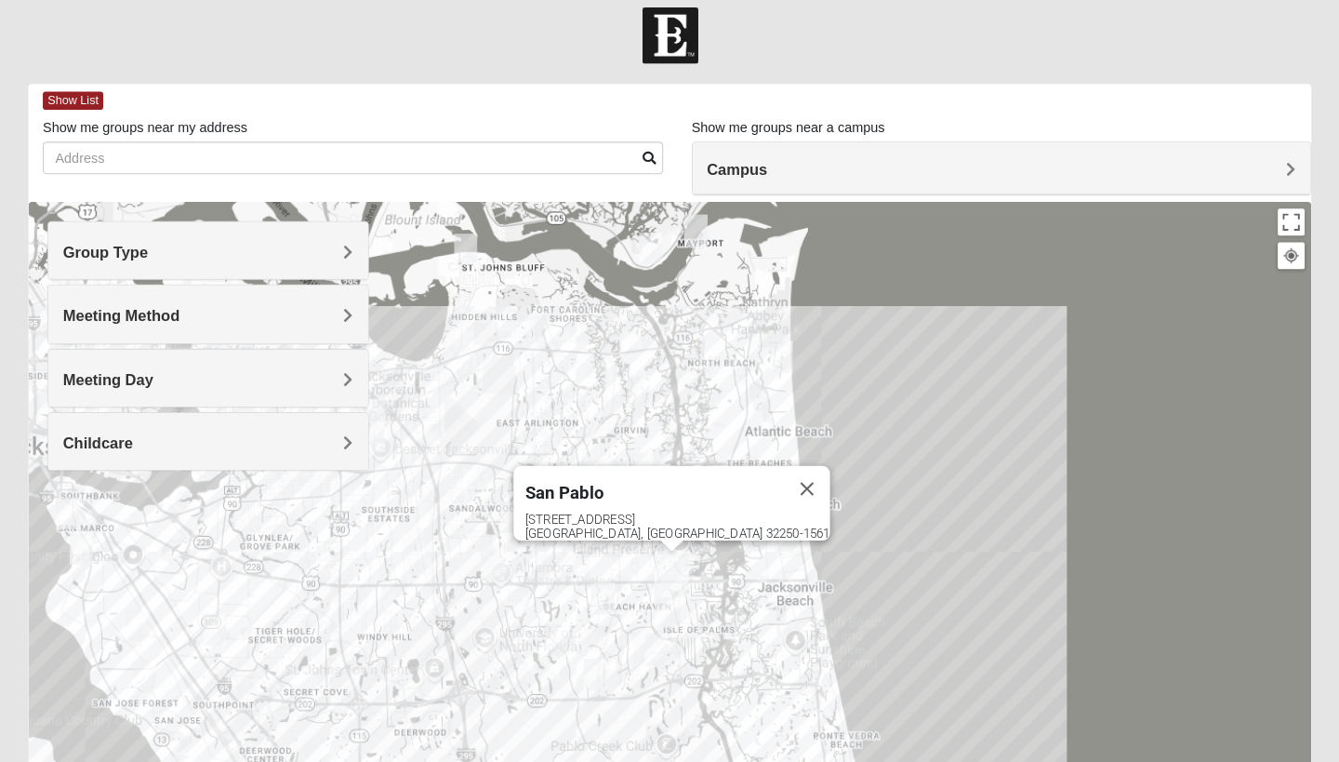
click at [804, 529] on div "San Pablo 14286 Beach Blvd Jacksonville, FL 32250-1561" at bounding box center [669, 584] width 1244 height 744
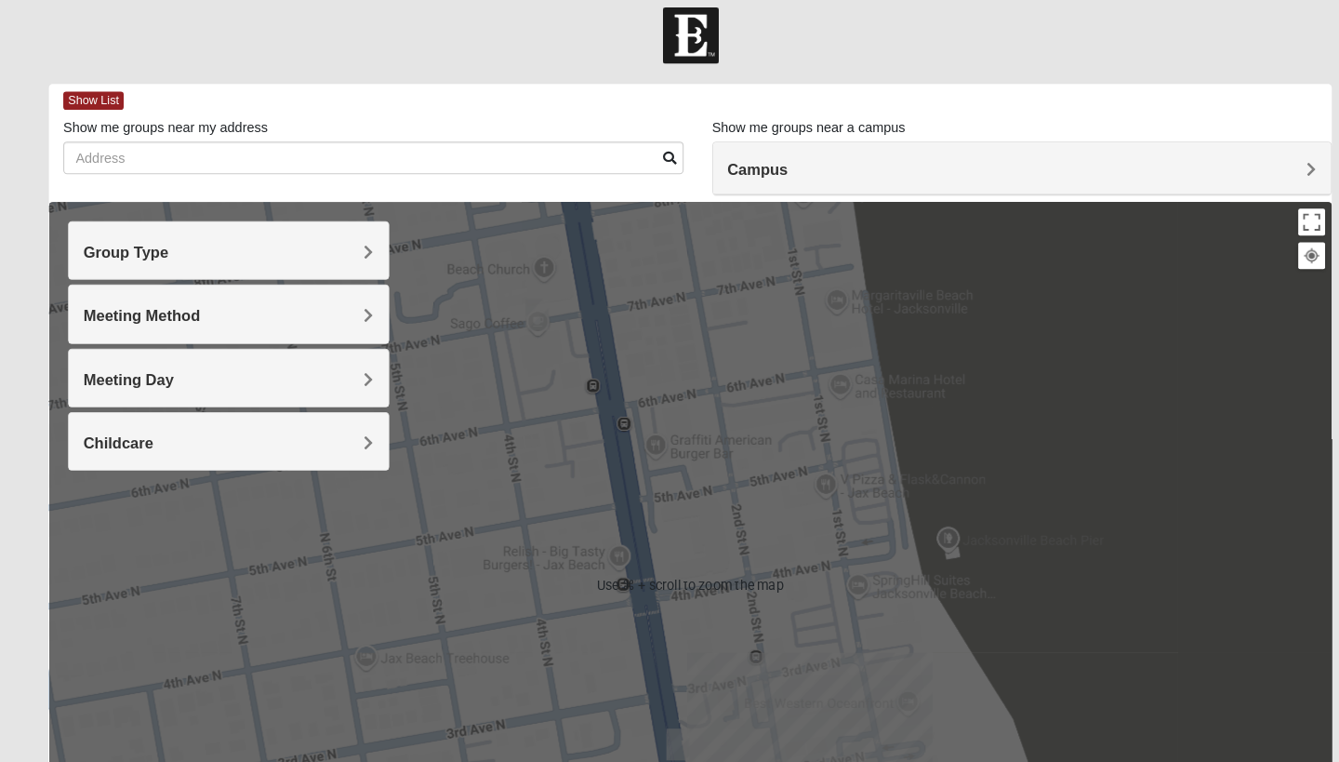
click at [522, 307] on img "Womens Clifton 32250" at bounding box center [521, 321] width 22 height 31
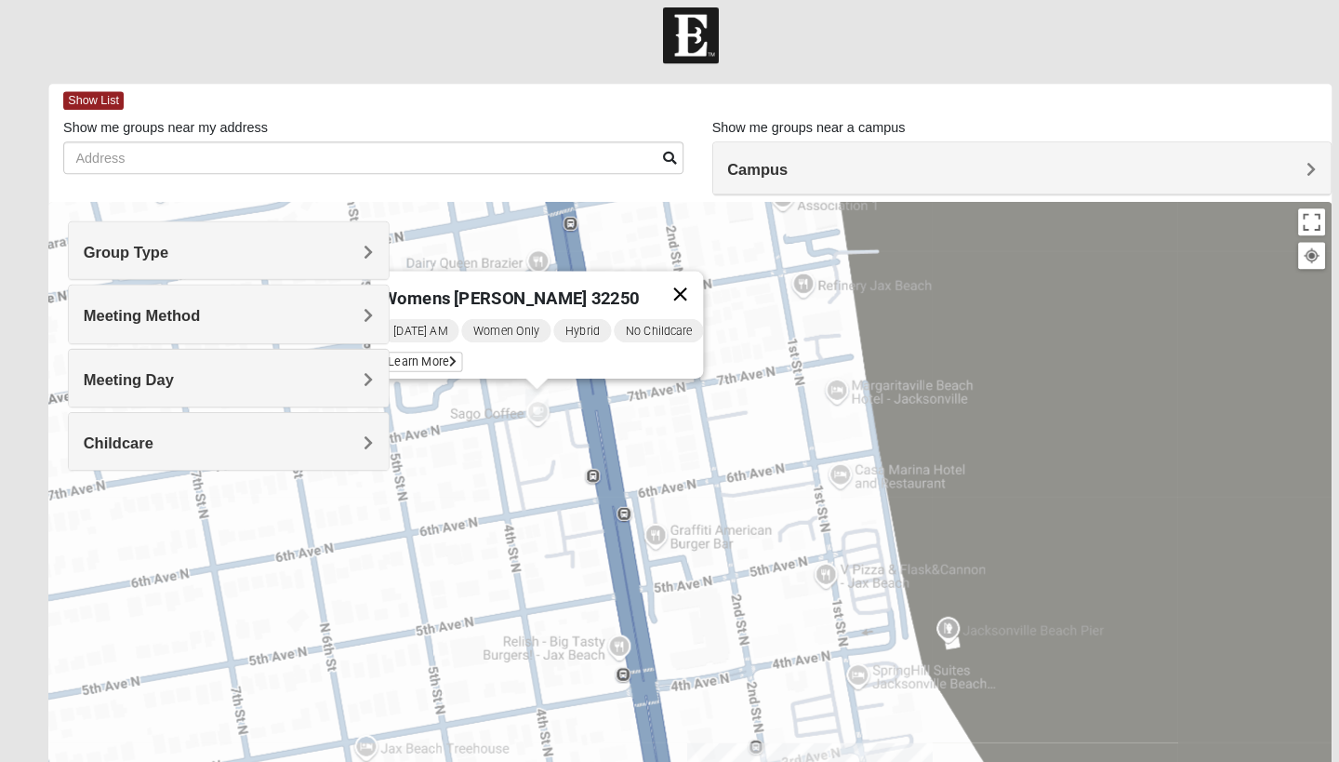
click at [679, 279] on button "Close" at bounding box center [660, 301] width 45 height 45
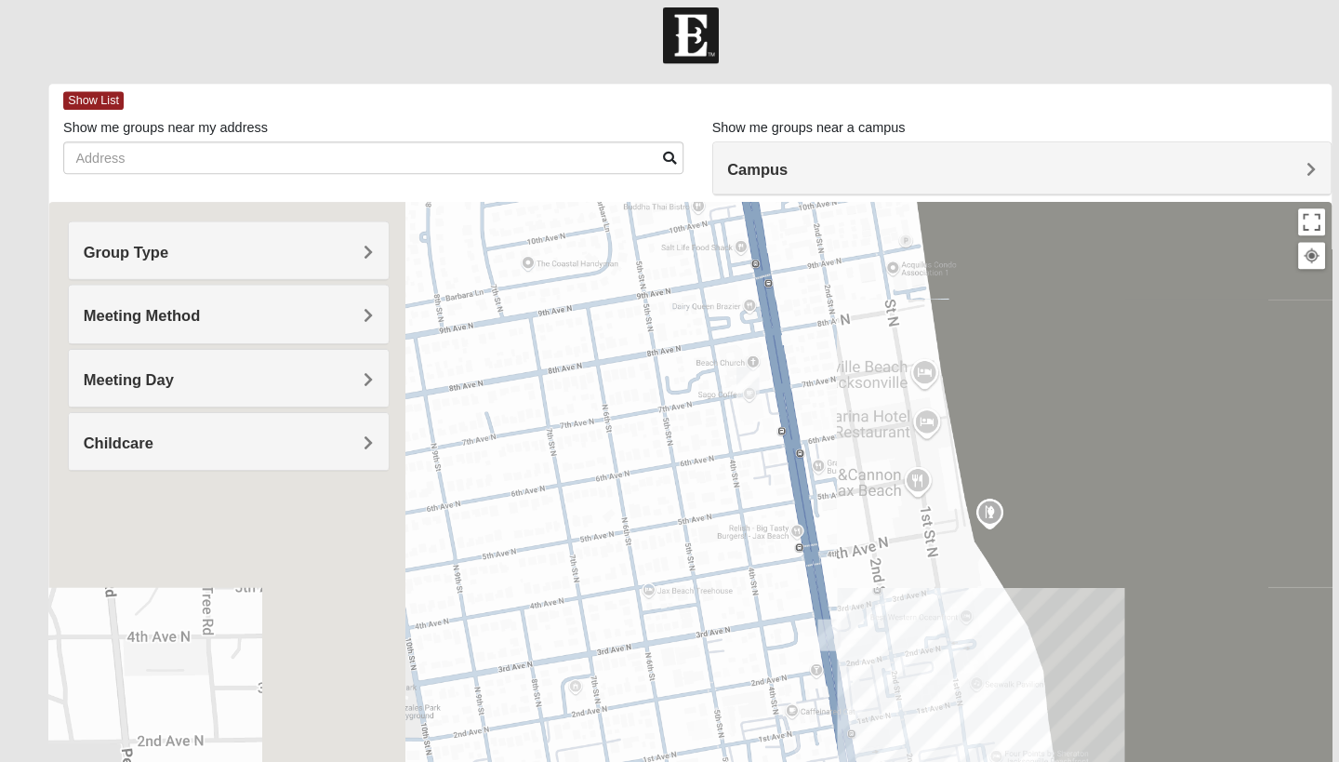
click at [1019, 356] on div "To navigate, press the arrow keys." at bounding box center [669, 584] width 1244 height 744
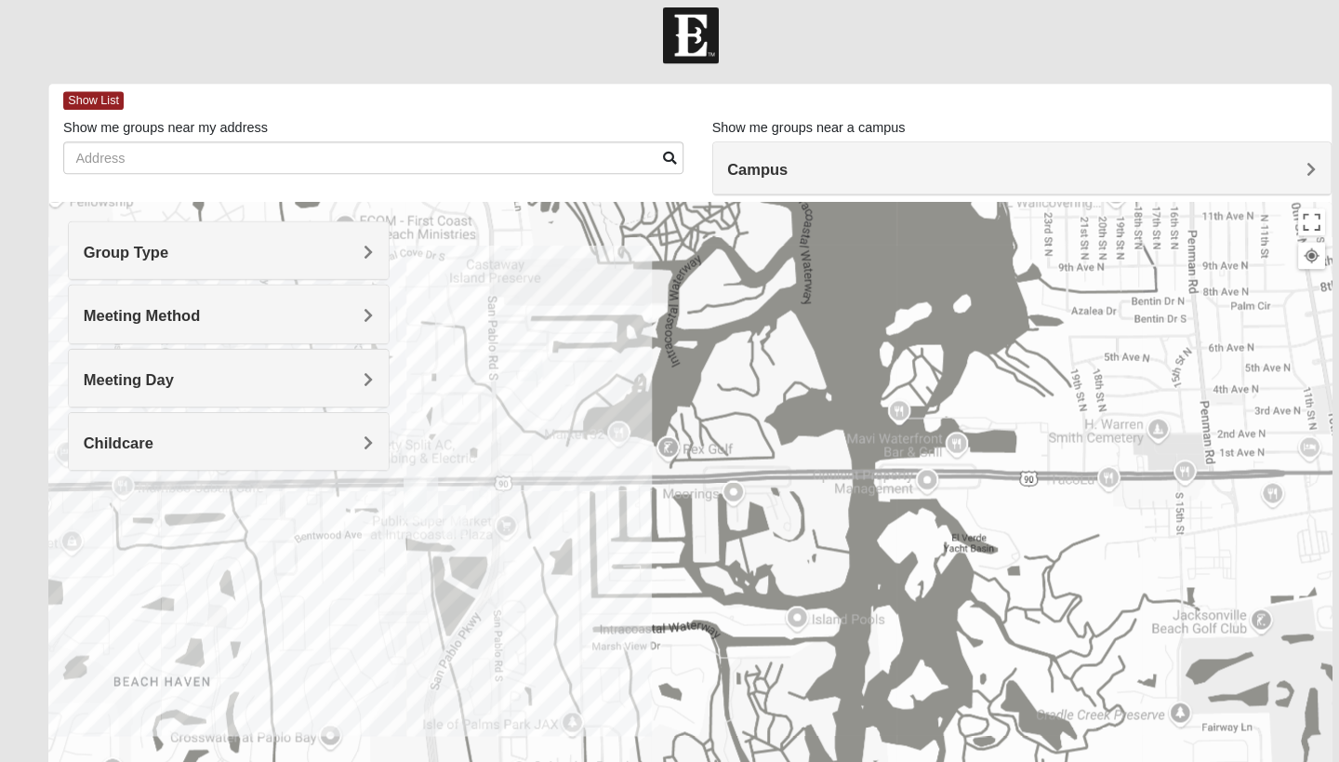
click at [407, 491] on img "San Pablo" at bounding box center [407, 500] width 33 height 45
